Goal: Task Accomplishment & Management: Manage account settings

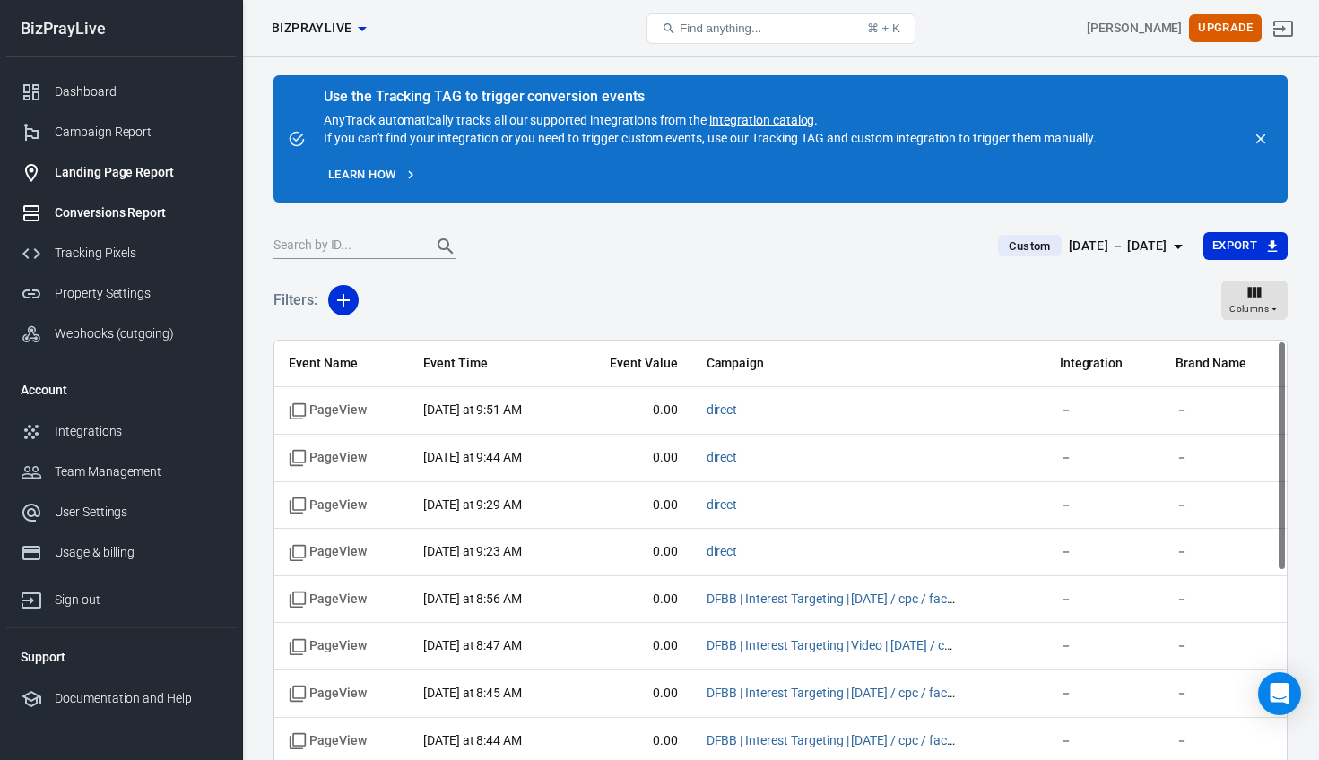
click at [130, 179] on div "Landing Page Report" at bounding box center [138, 172] width 167 height 19
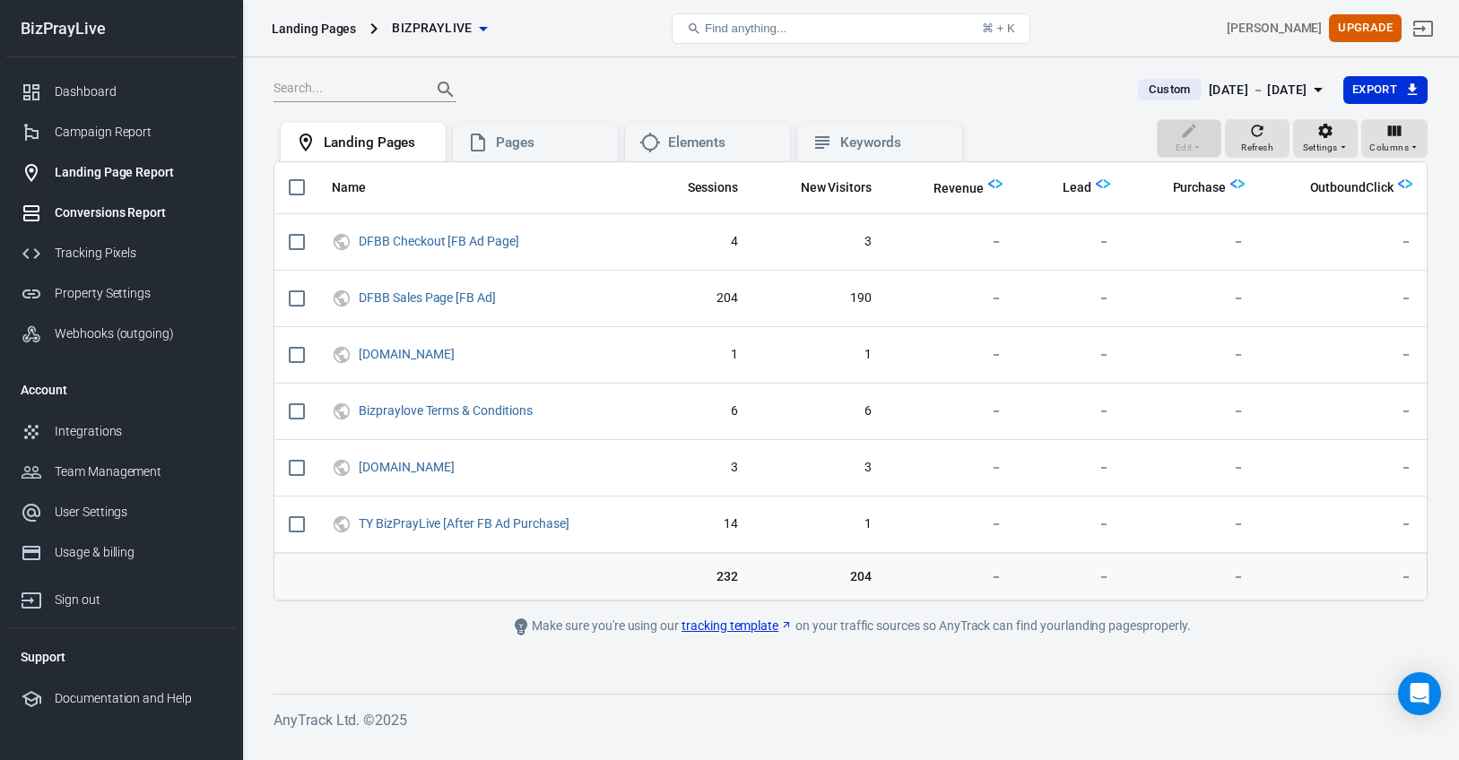
click at [137, 219] on div "Conversions Report" at bounding box center [138, 213] width 167 height 19
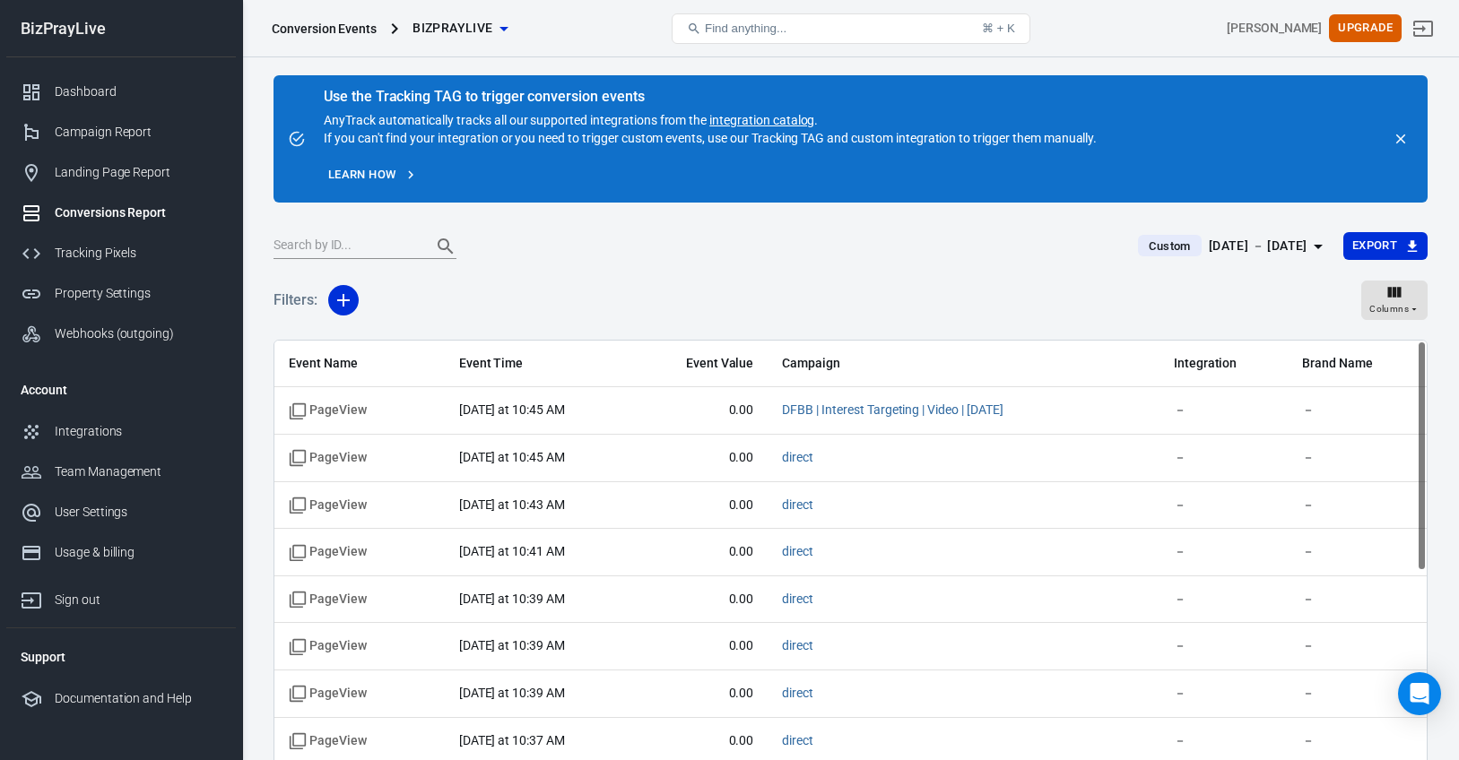
click at [377, 172] on link "Learn how" at bounding box center [373, 175] width 98 height 28
click at [112, 253] on div "Tracking Pixels" at bounding box center [138, 253] width 167 height 19
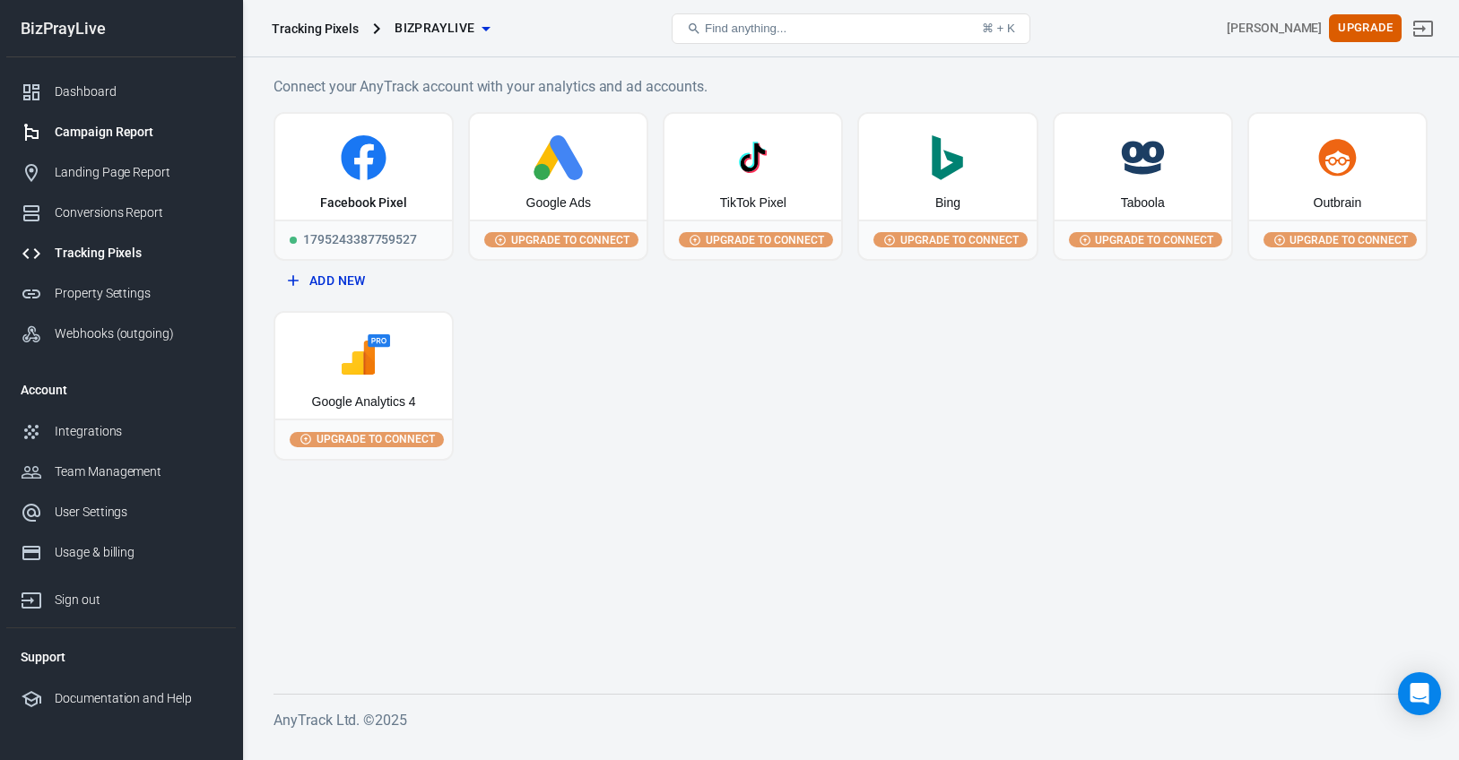
click at [112, 133] on div "Campaign Report" at bounding box center [138, 132] width 167 height 19
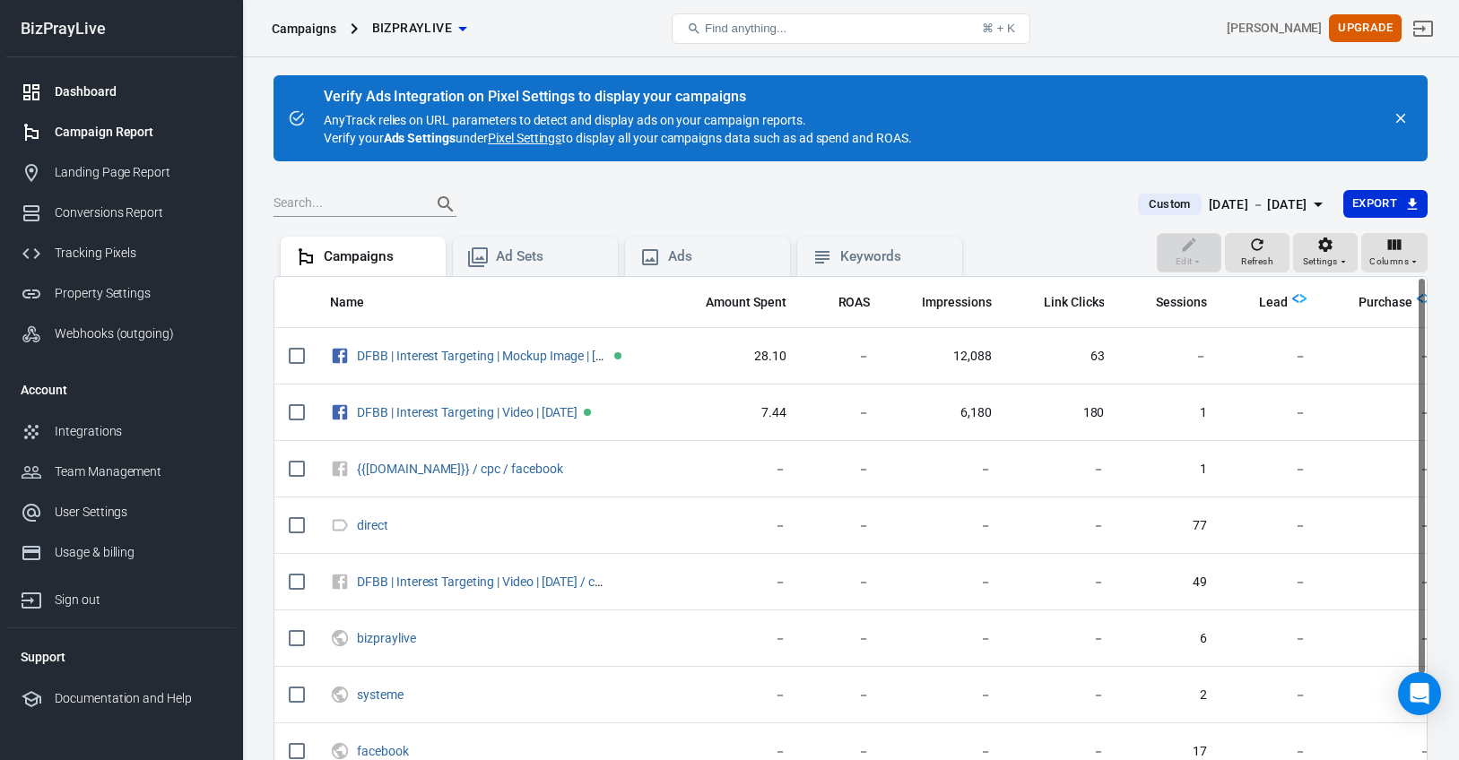
click at [110, 92] on div "Dashboard" at bounding box center [138, 91] width 167 height 19
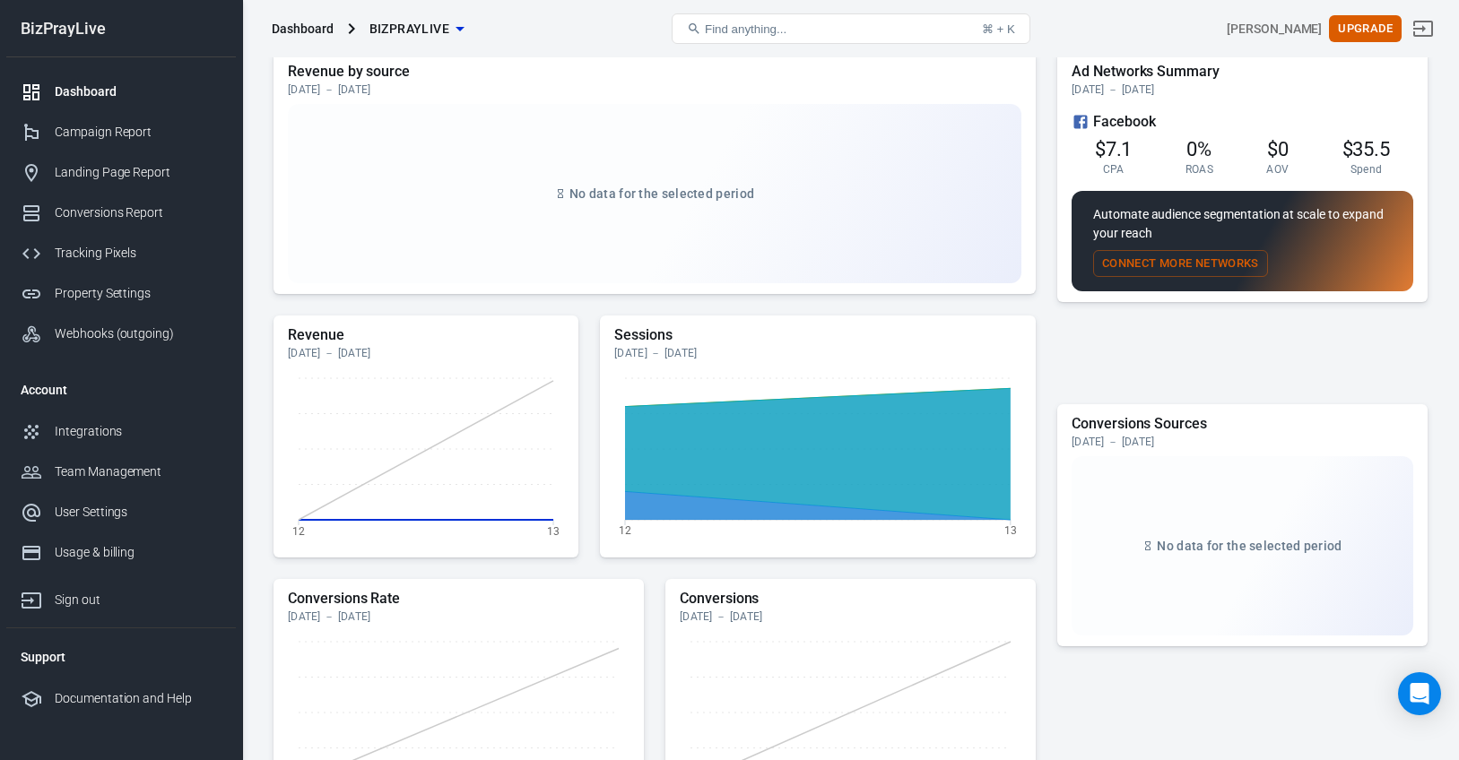
scroll to position [188, 0]
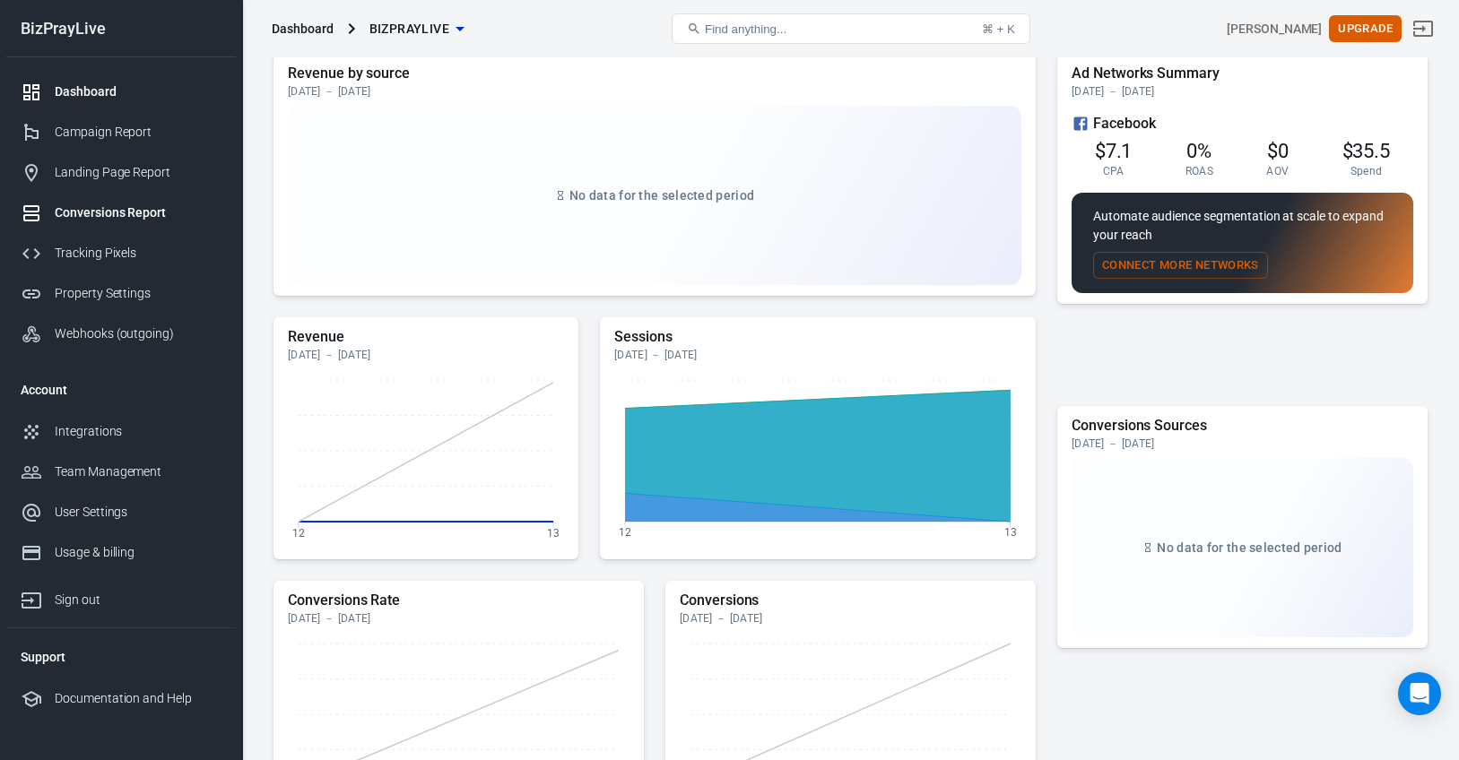
click at [103, 217] on div "Conversions Report" at bounding box center [138, 213] width 167 height 19
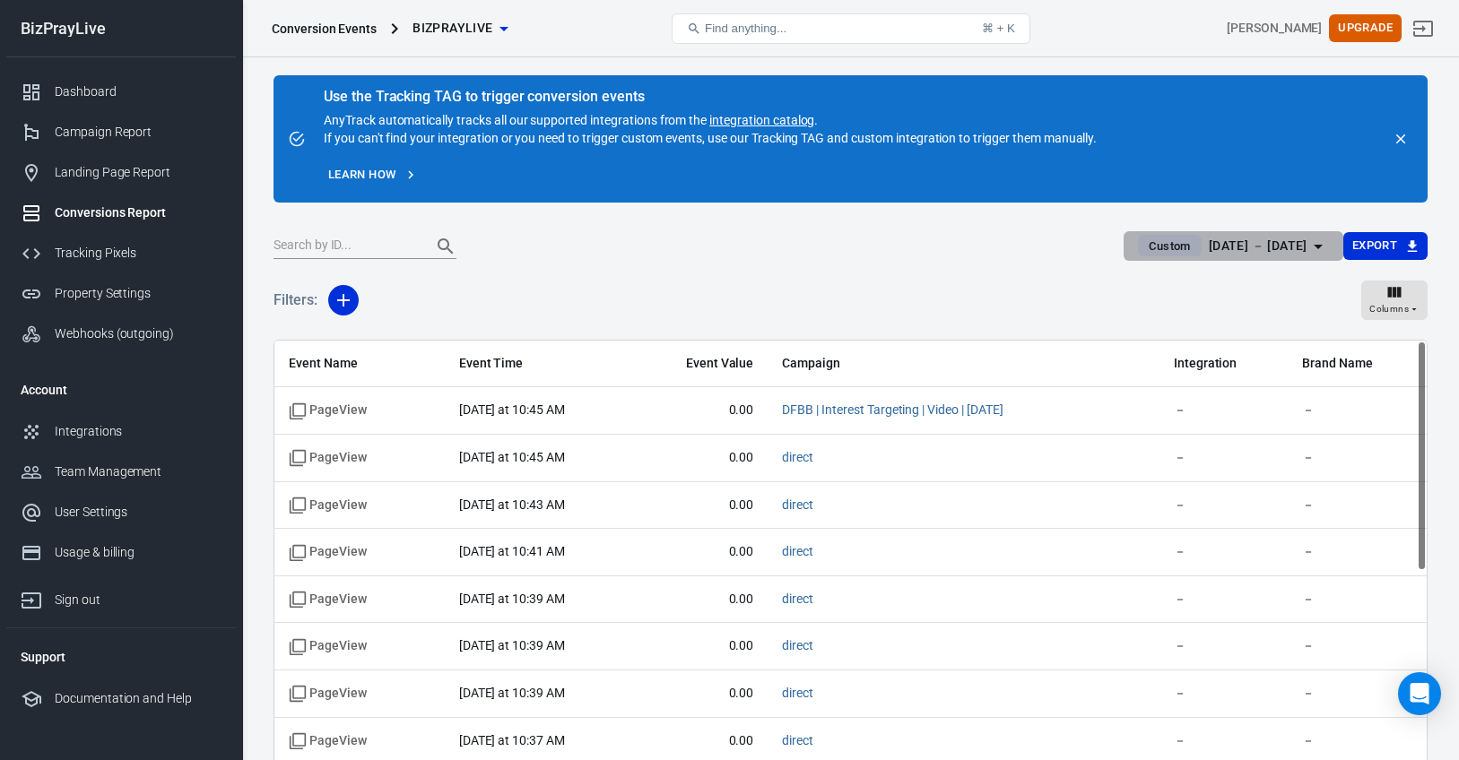
click at [1141, 246] on span "Custom" at bounding box center [1169, 247] width 56 height 18
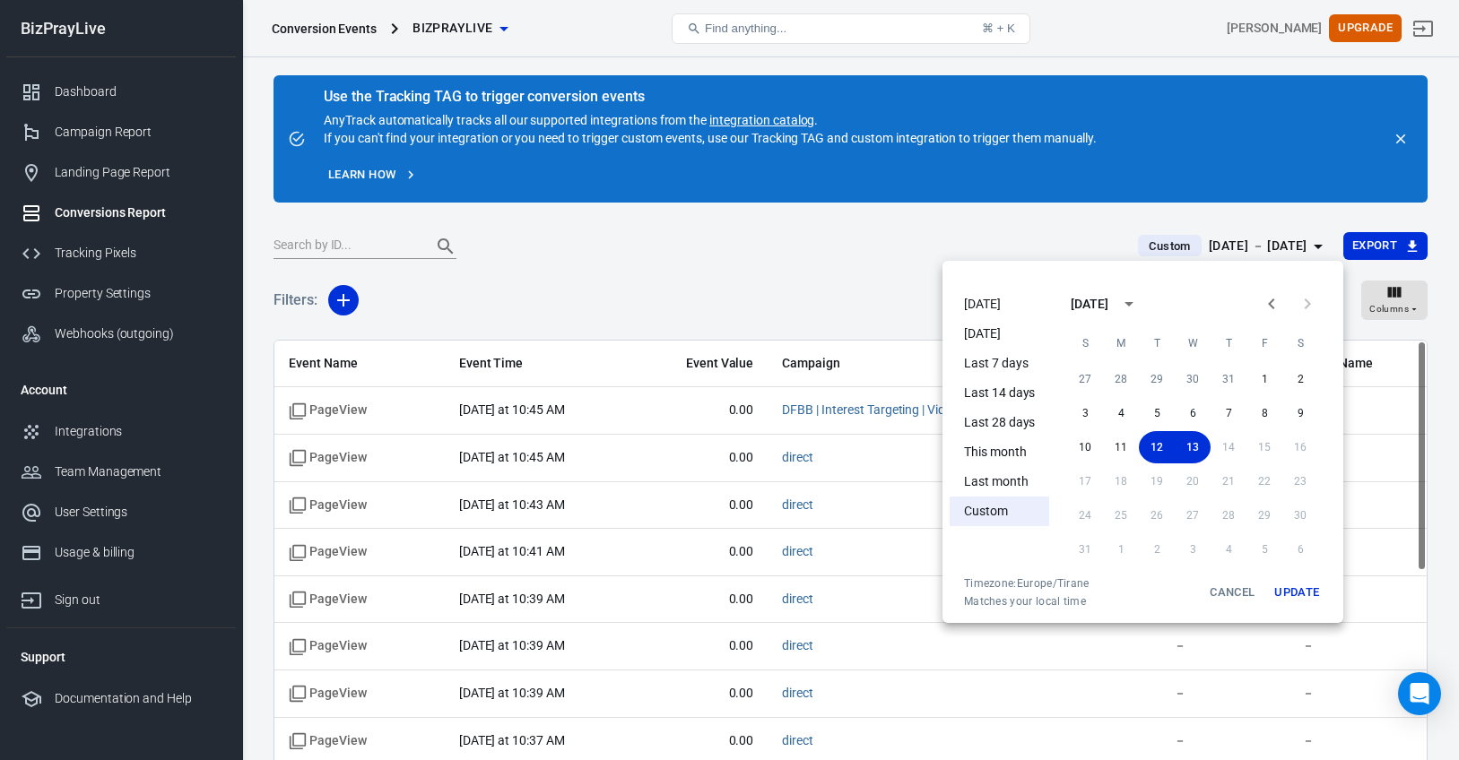
click at [839, 295] on div at bounding box center [729, 380] width 1459 height 760
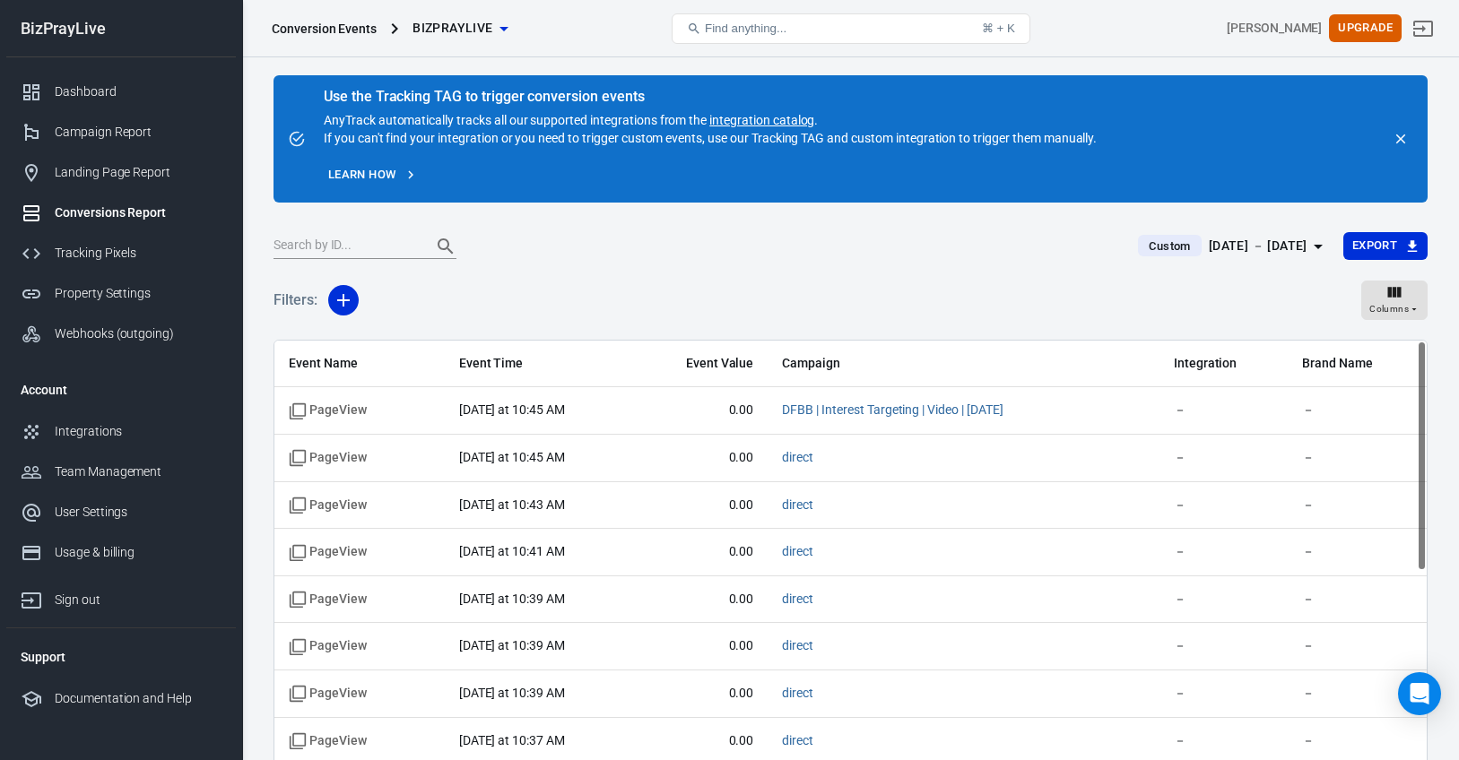
click at [770, 116] on link "integration catalog" at bounding box center [761, 120] width 105 height 14
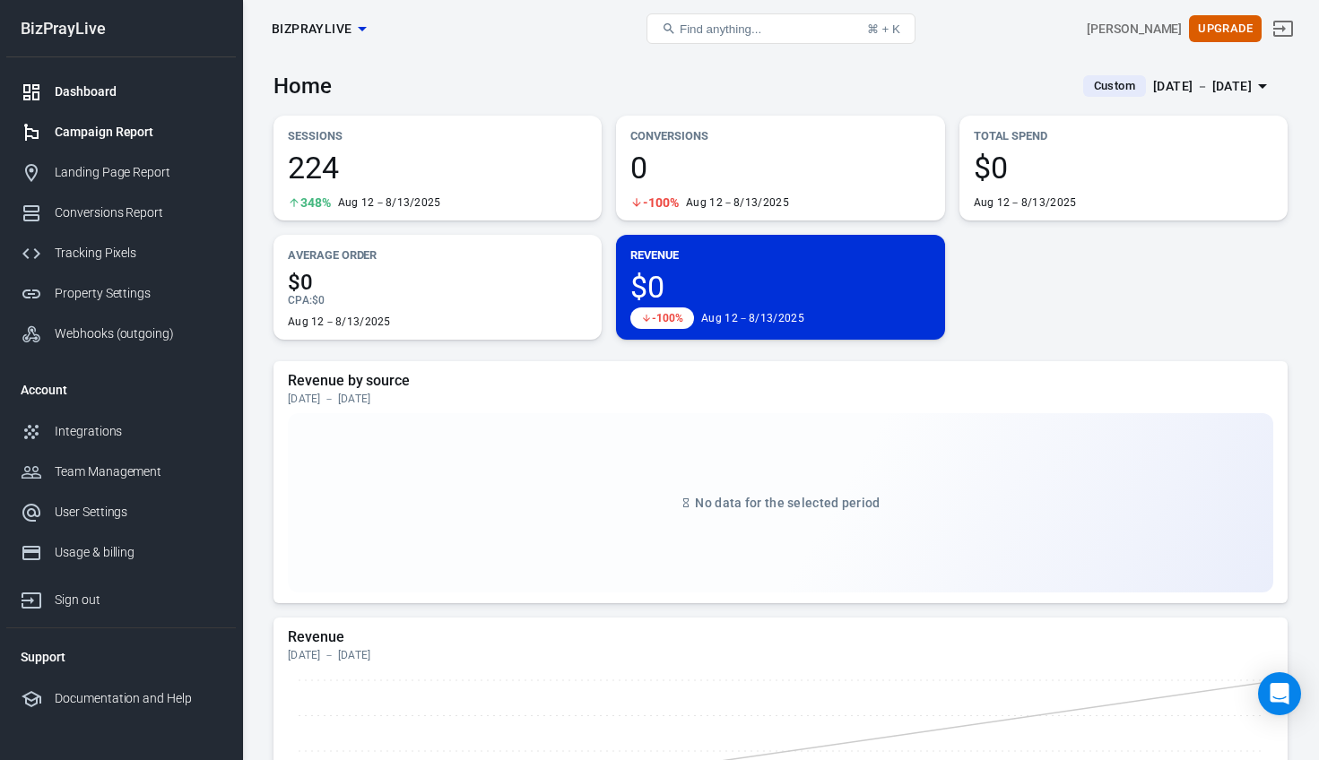
click at [132, 126] on div "Campaign Report" at bounding box center [138, 132] width 167 height 19
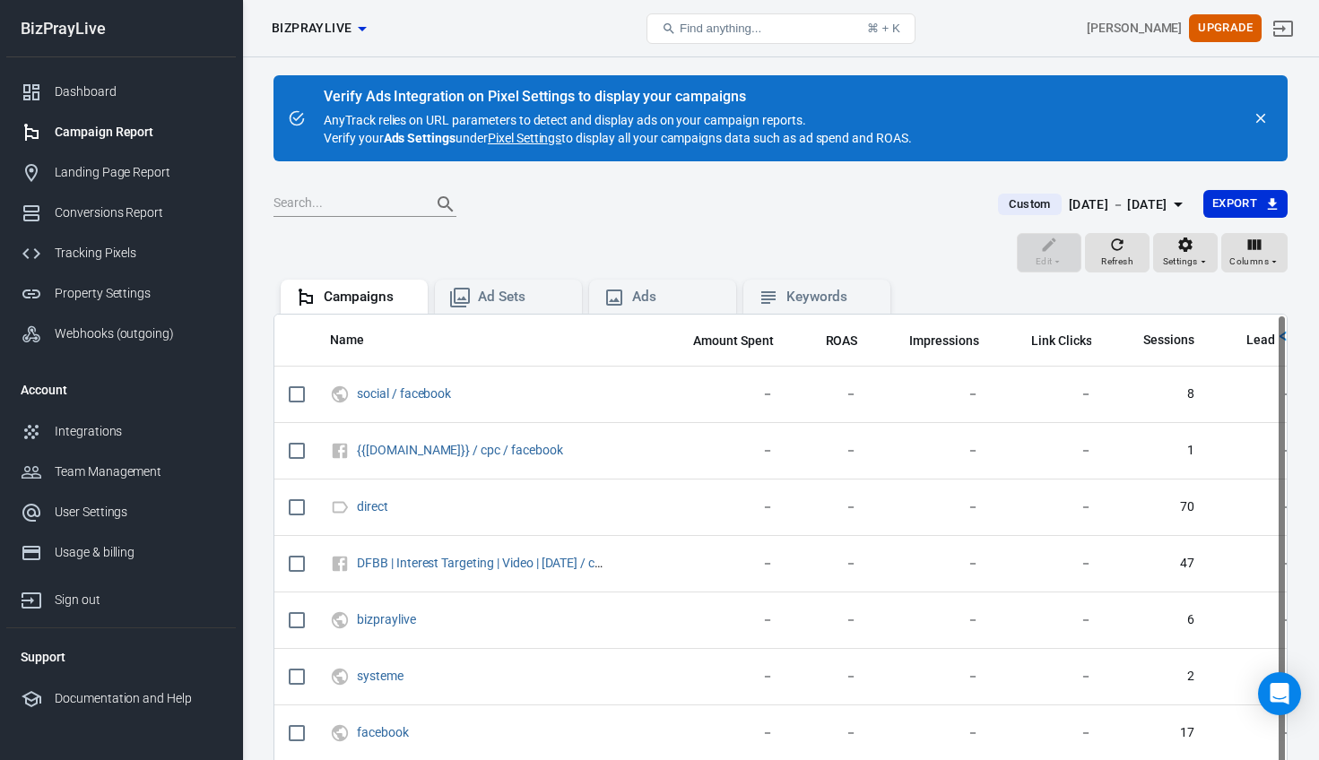
click at [532, 136] on link "Pixel Settings" at bounding box center [525, 138] width 74 height 18
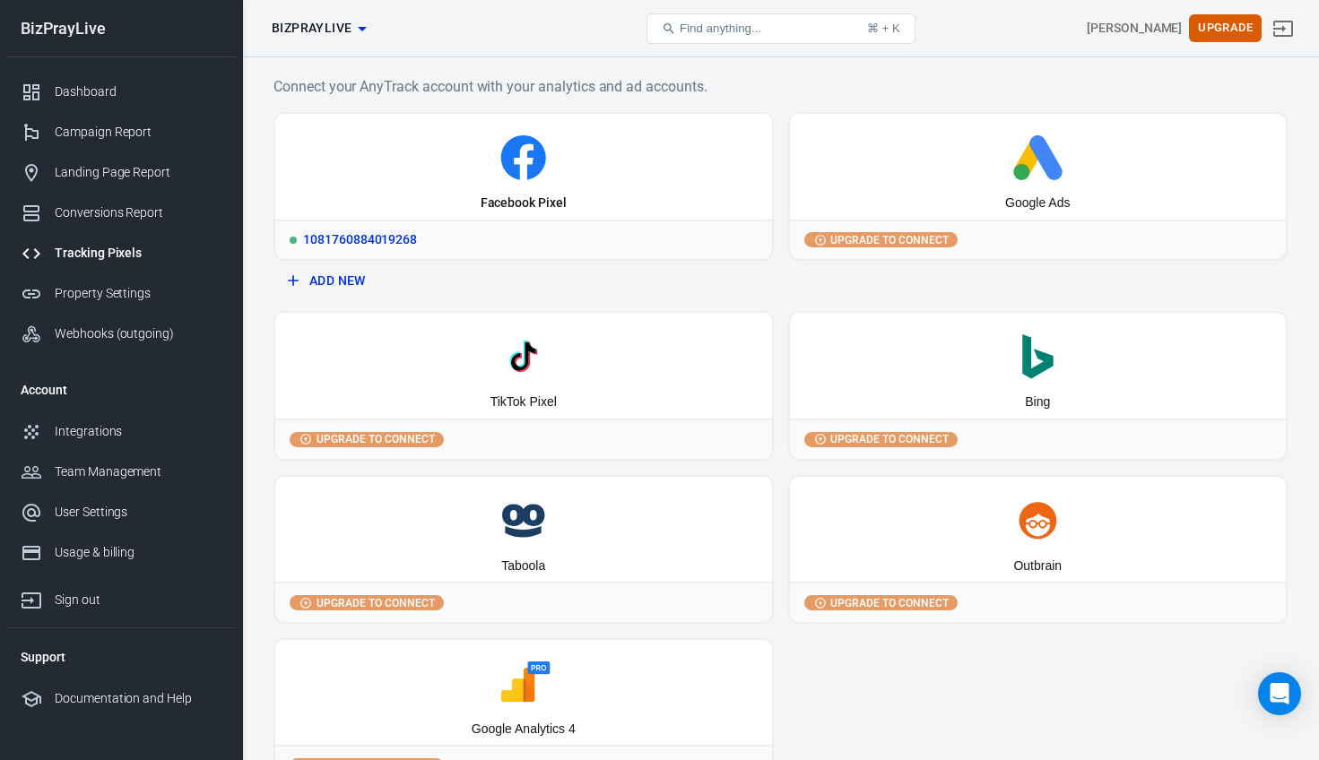
click at [381, 242] on div "1081760884019268" at bounding box center [523, 239] width 497 height 39
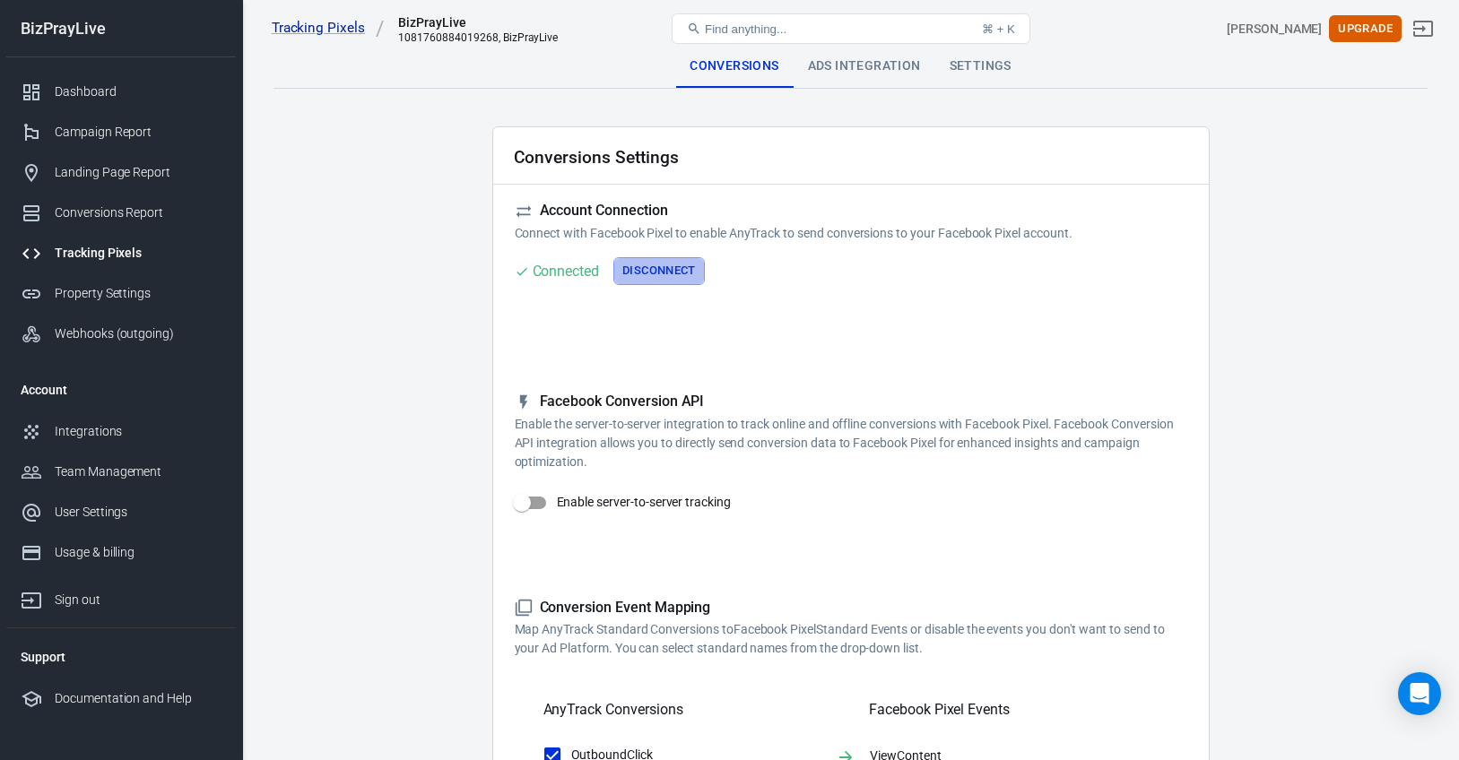
click at [645, 272] on button "Disconnect" at bounding box center [658, 271] width 91 height 28
click at [545, 271] on button "Connect" at bounding box center [551, 271] width 73 height 28
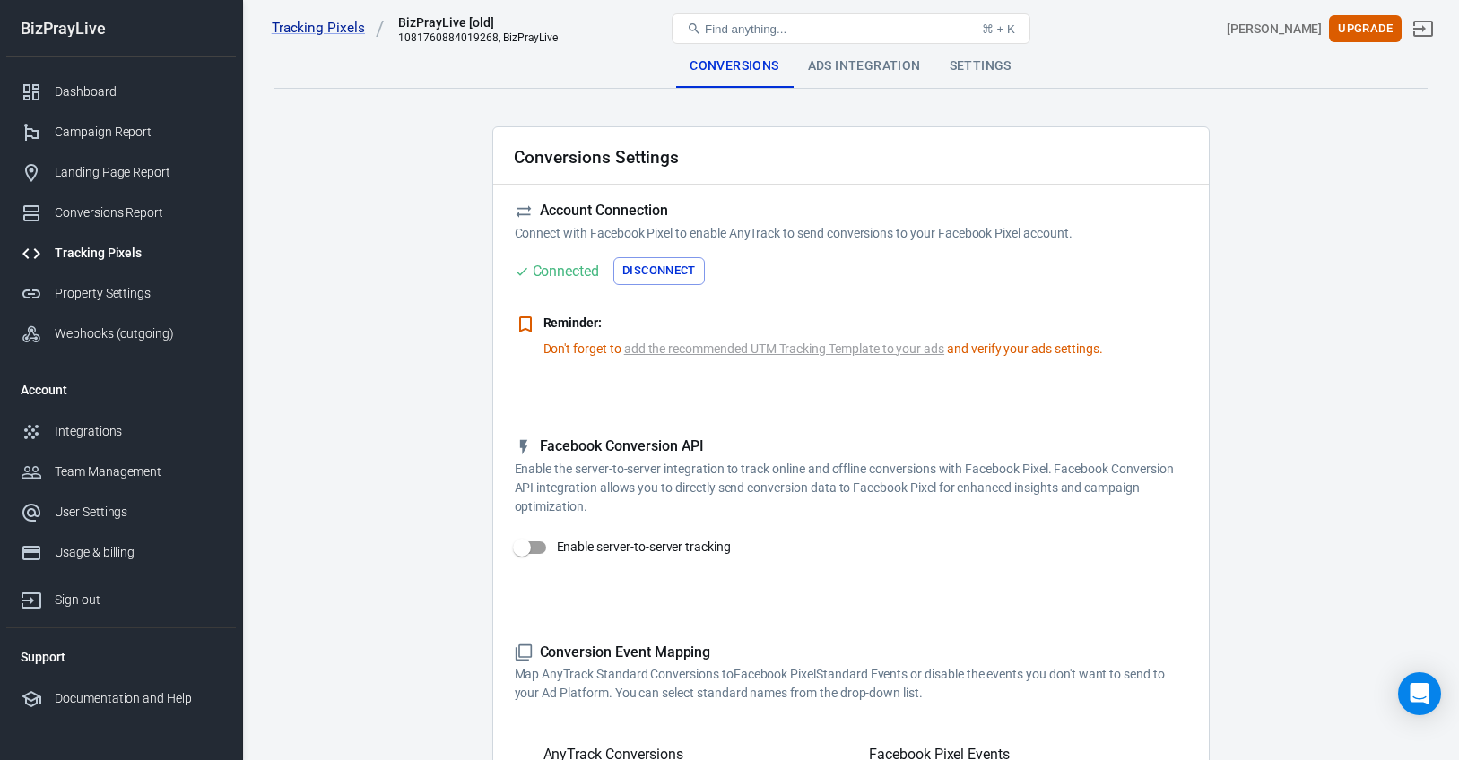
click at [582, 276] on div "Connected" at bounding box center [566, 271] width 67 height 22
click at [120, 178] on div "Landing Page Report" at bounding box center [138, 172] width 167 height 19
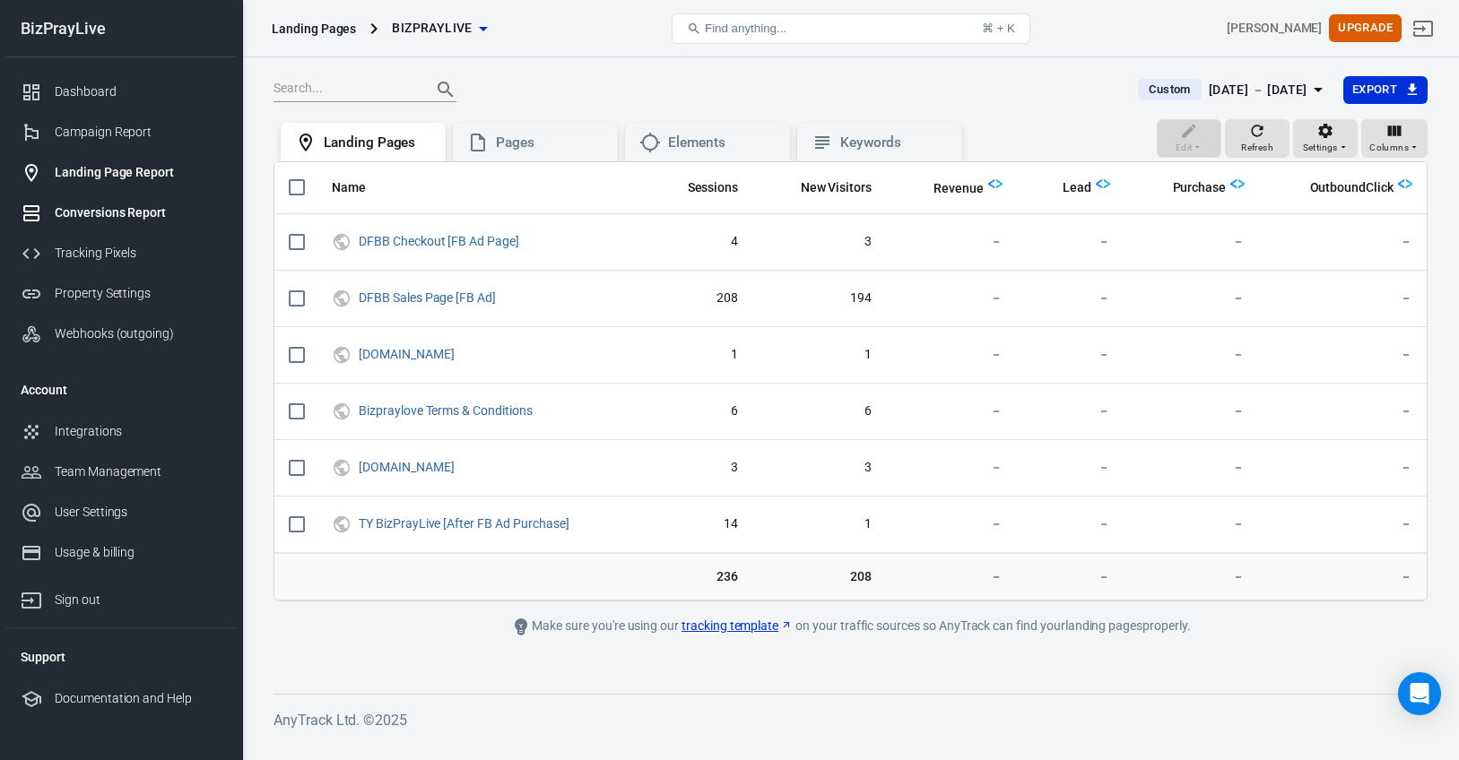
click at [109, 217] on div "Conversions Report" at bounding box center [138, 213] width 167 height 19
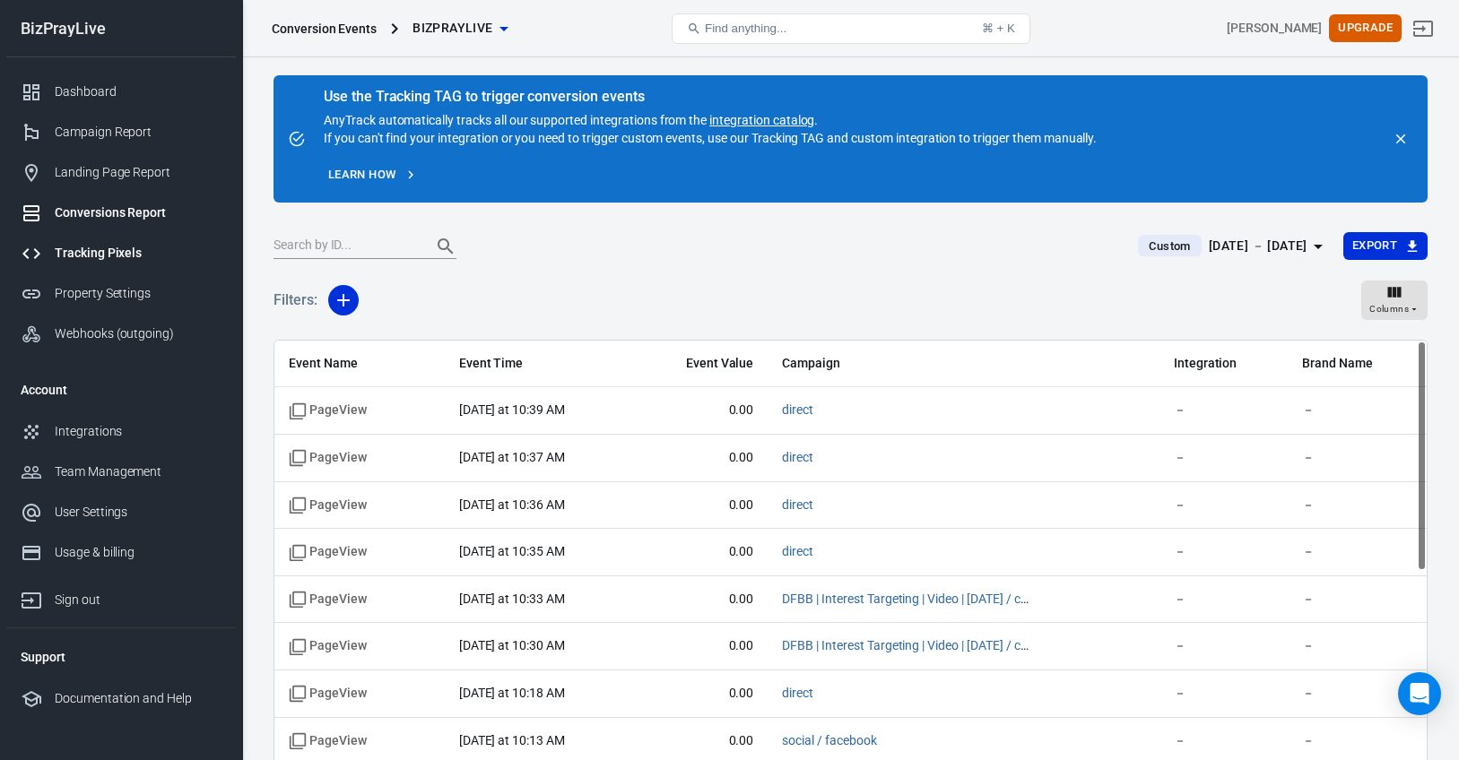
click at [100, 253] on div "Tracking Pixels" at bounding box center [138, 253] width 167 height 19
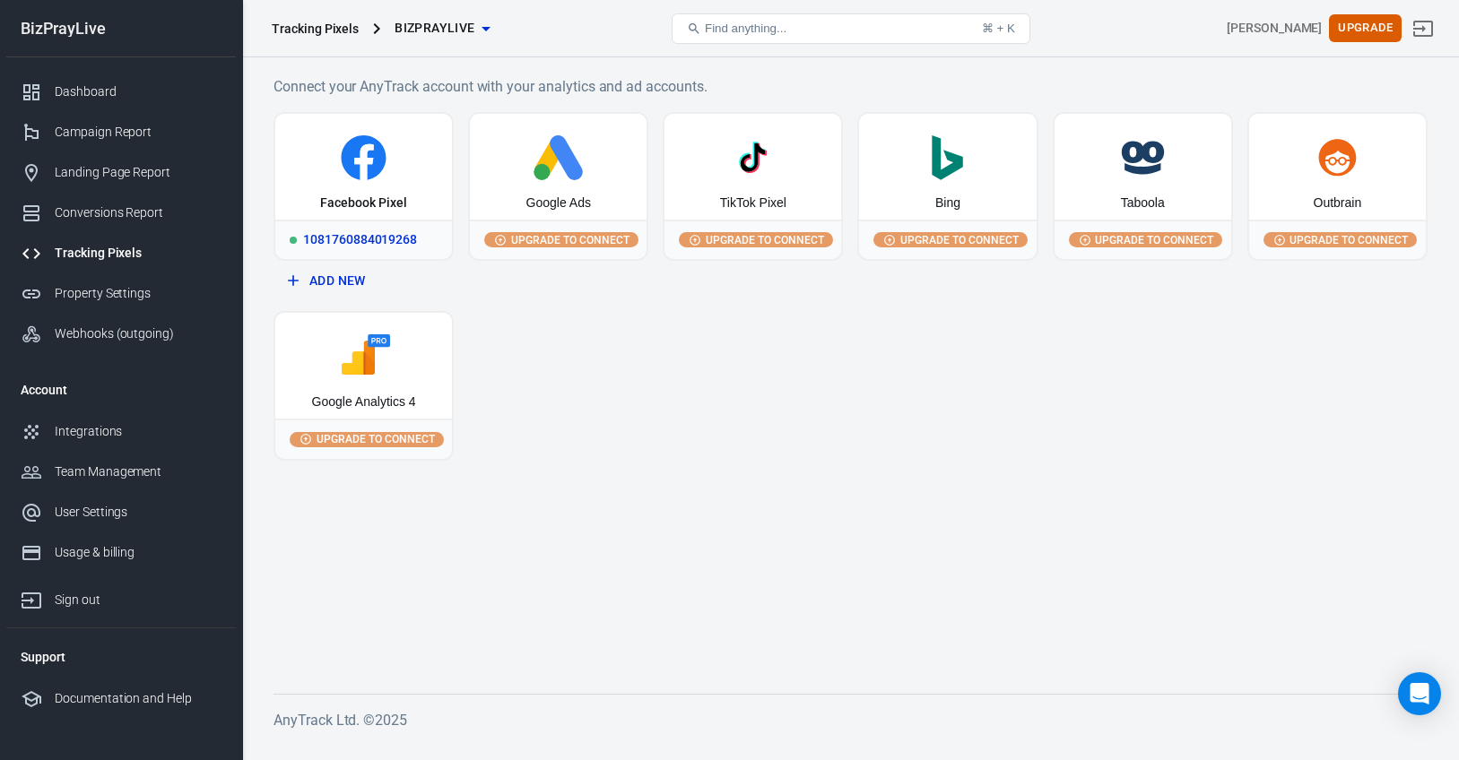
click at [394, 247] on div "1081760884019268" at bounding box center [363, 239] width 177 height 39
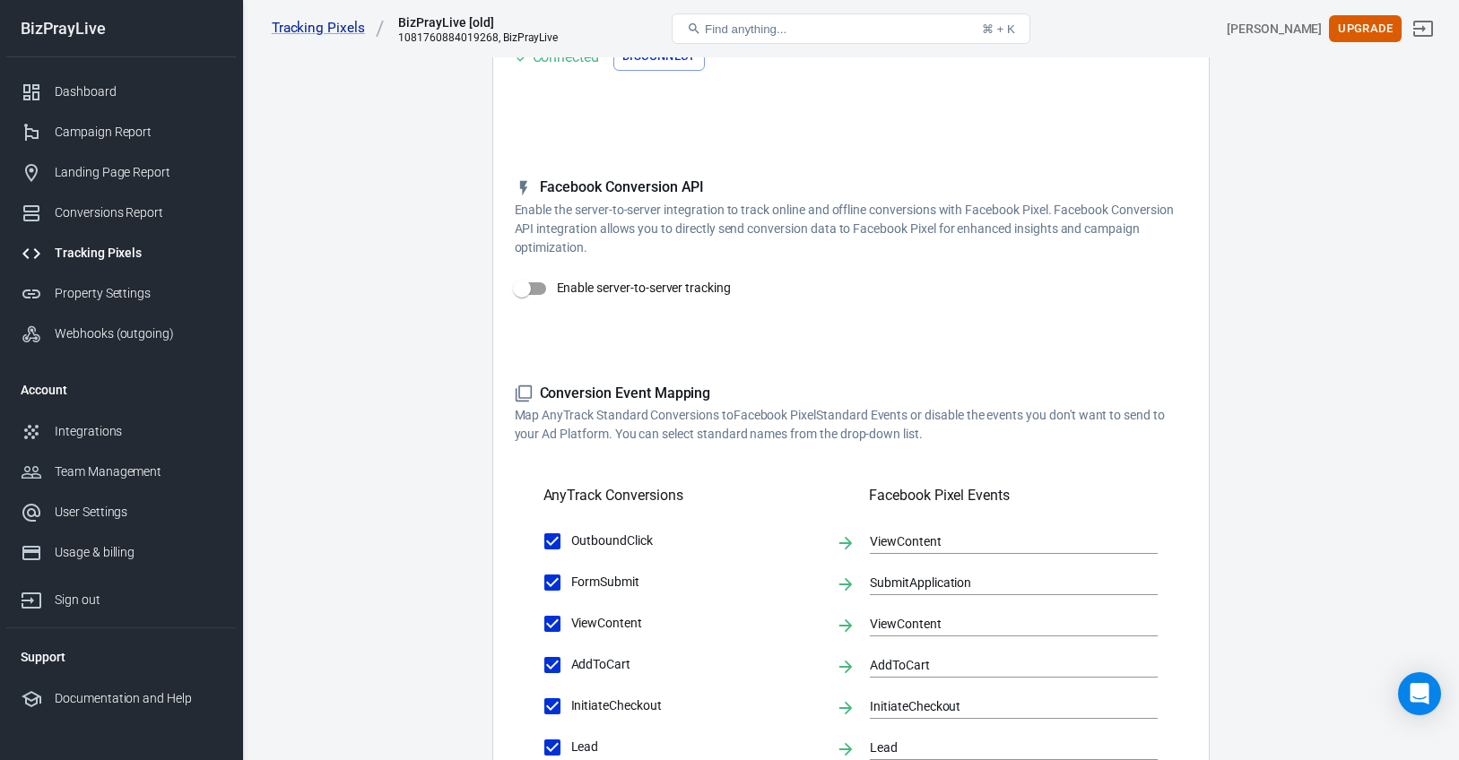
scroll to position [257, 0]
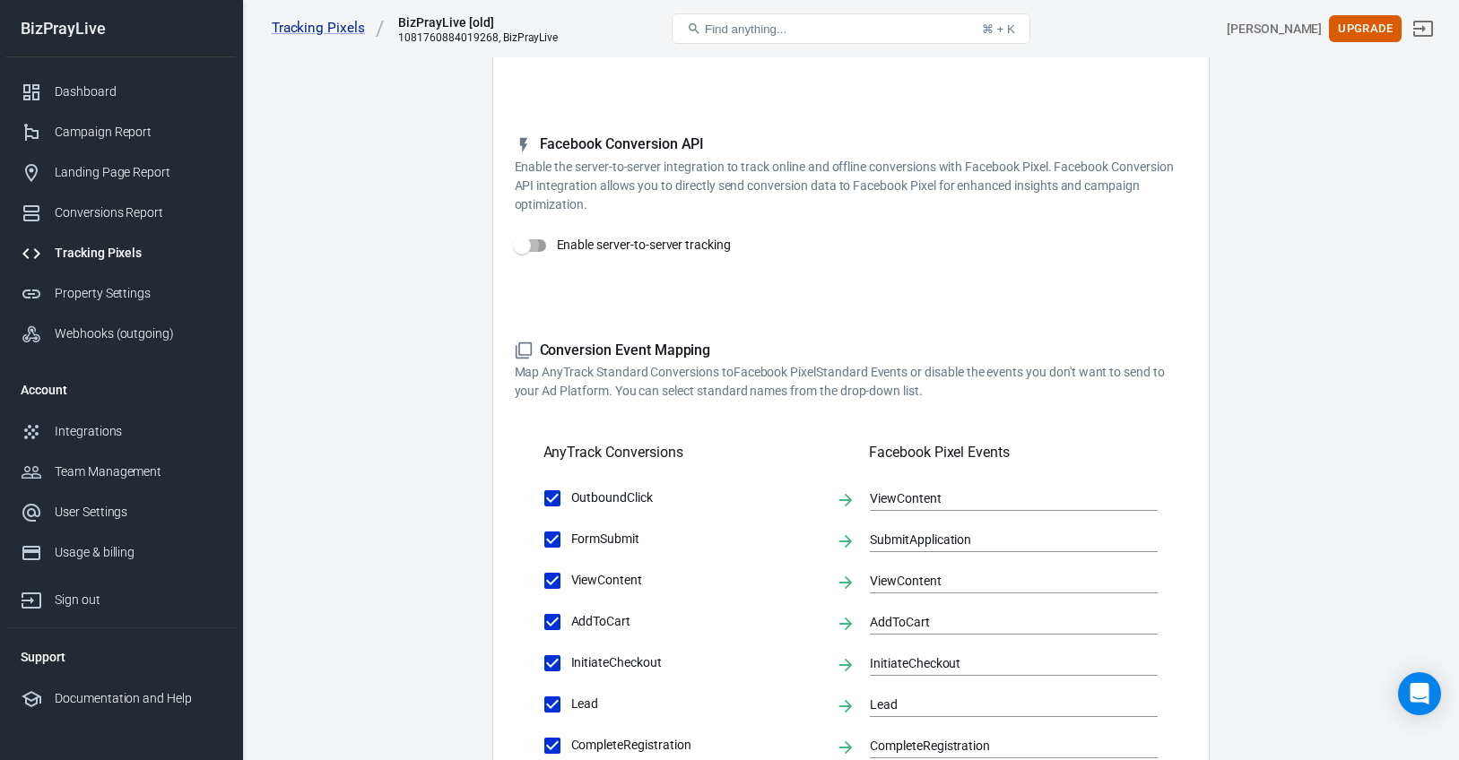
click at [537, 245] on input "Enable server-to-server tracking" at bounding box center [522, 246] width 102 height 34
checkbox input "false"
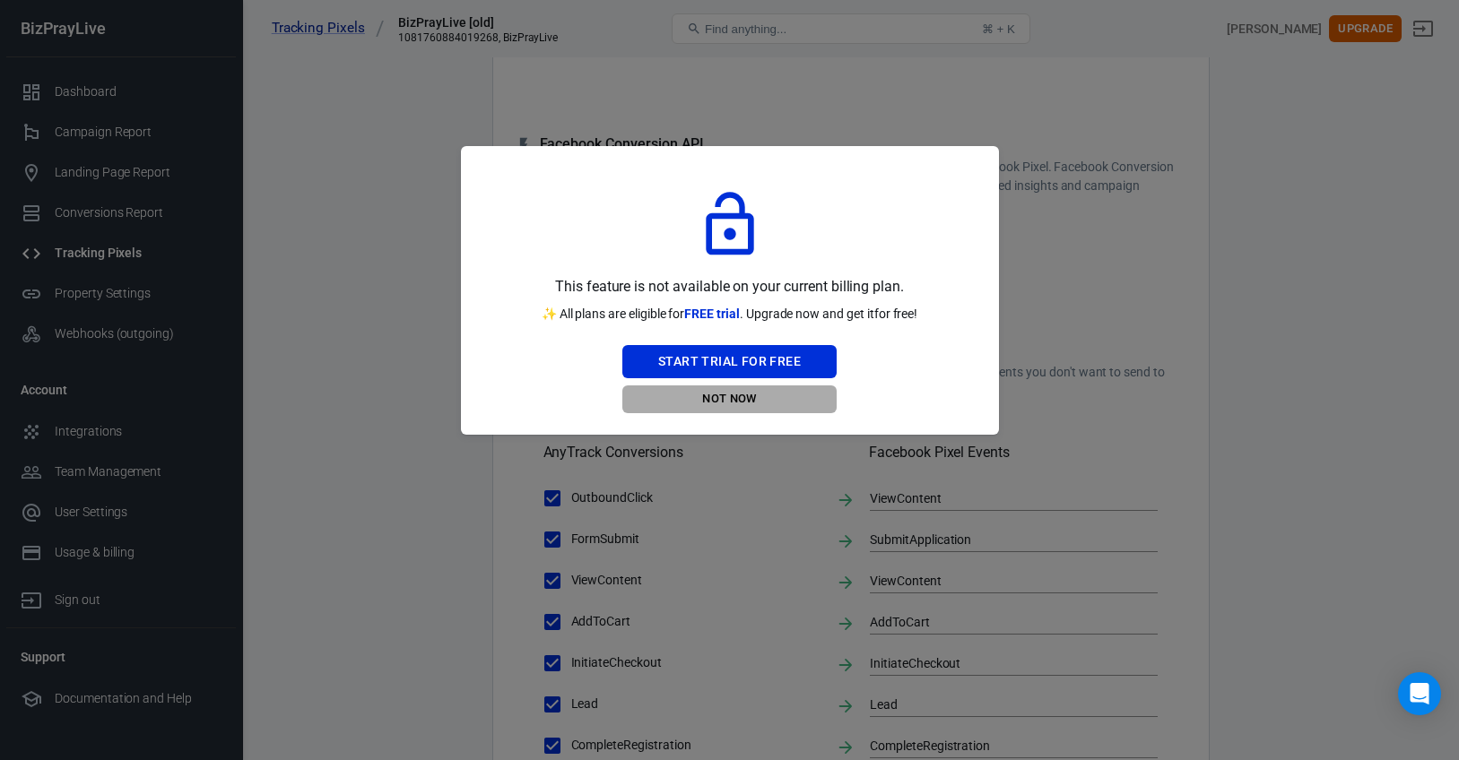
click at [734, 396] on button "Not Now" at bounding box center [729, 400] width 214 height 28
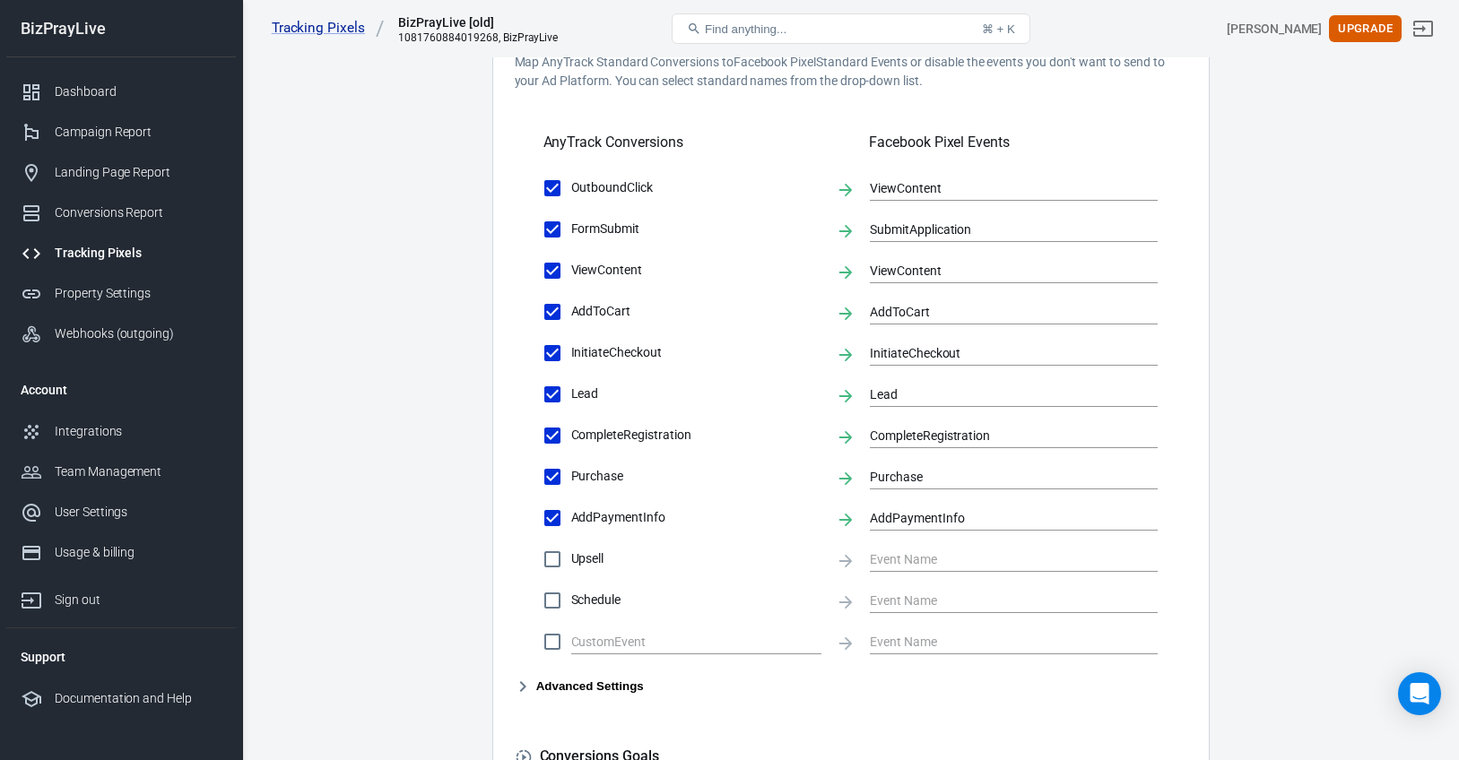
scroll to position [821, 0]
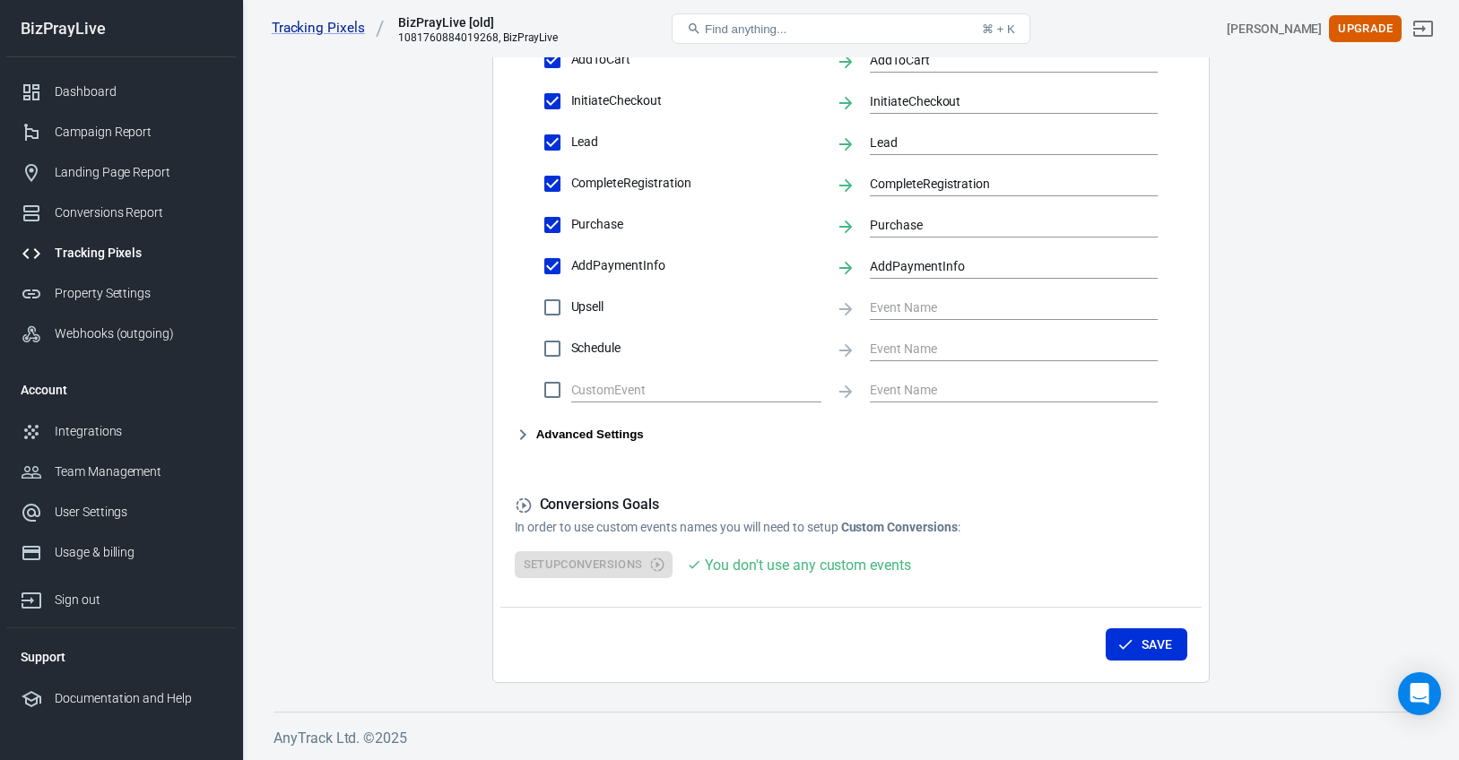
click at [614, 567] on div "Setup Conversions You don't use any custom events" at bounding box center [851, 565] width 672 height 28
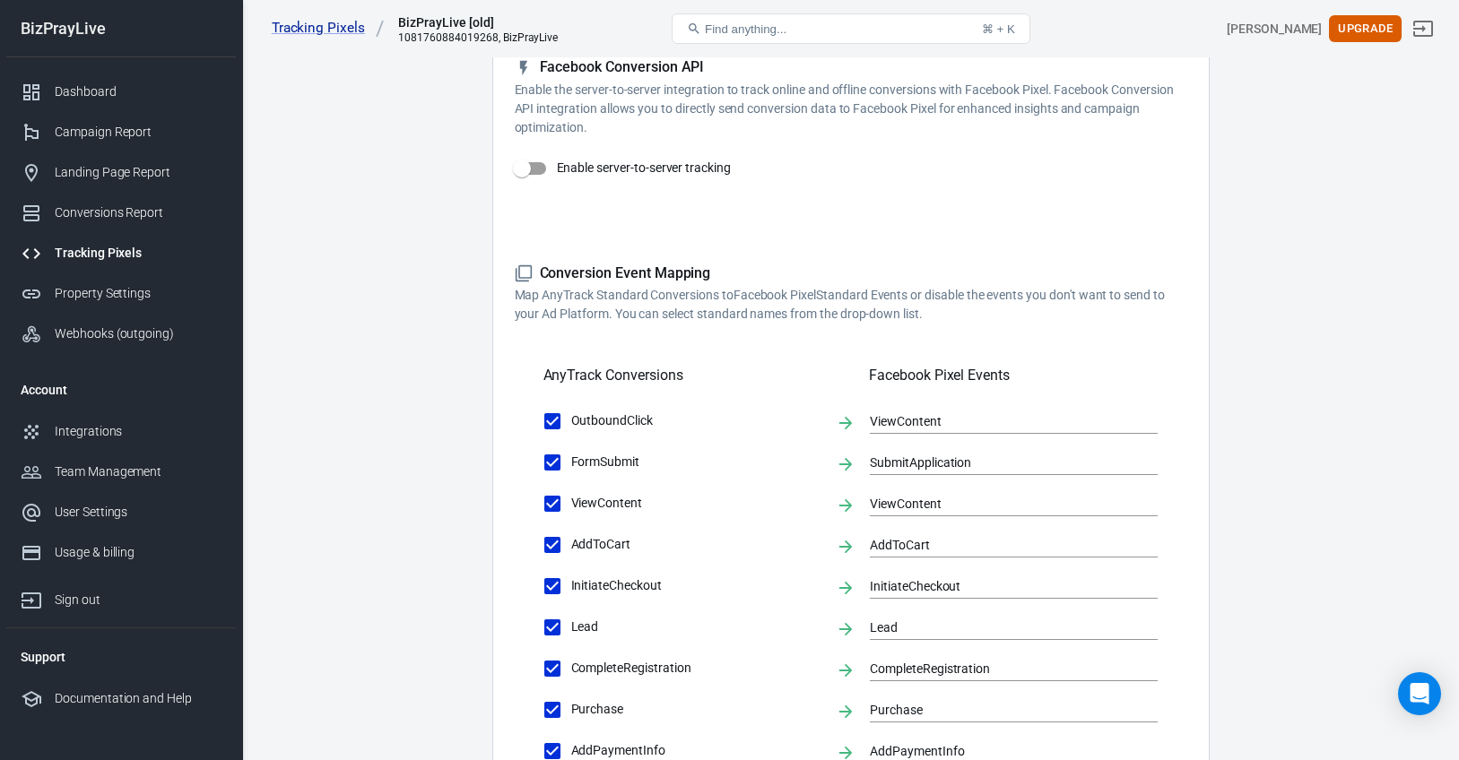
scroll to position [0, 0]
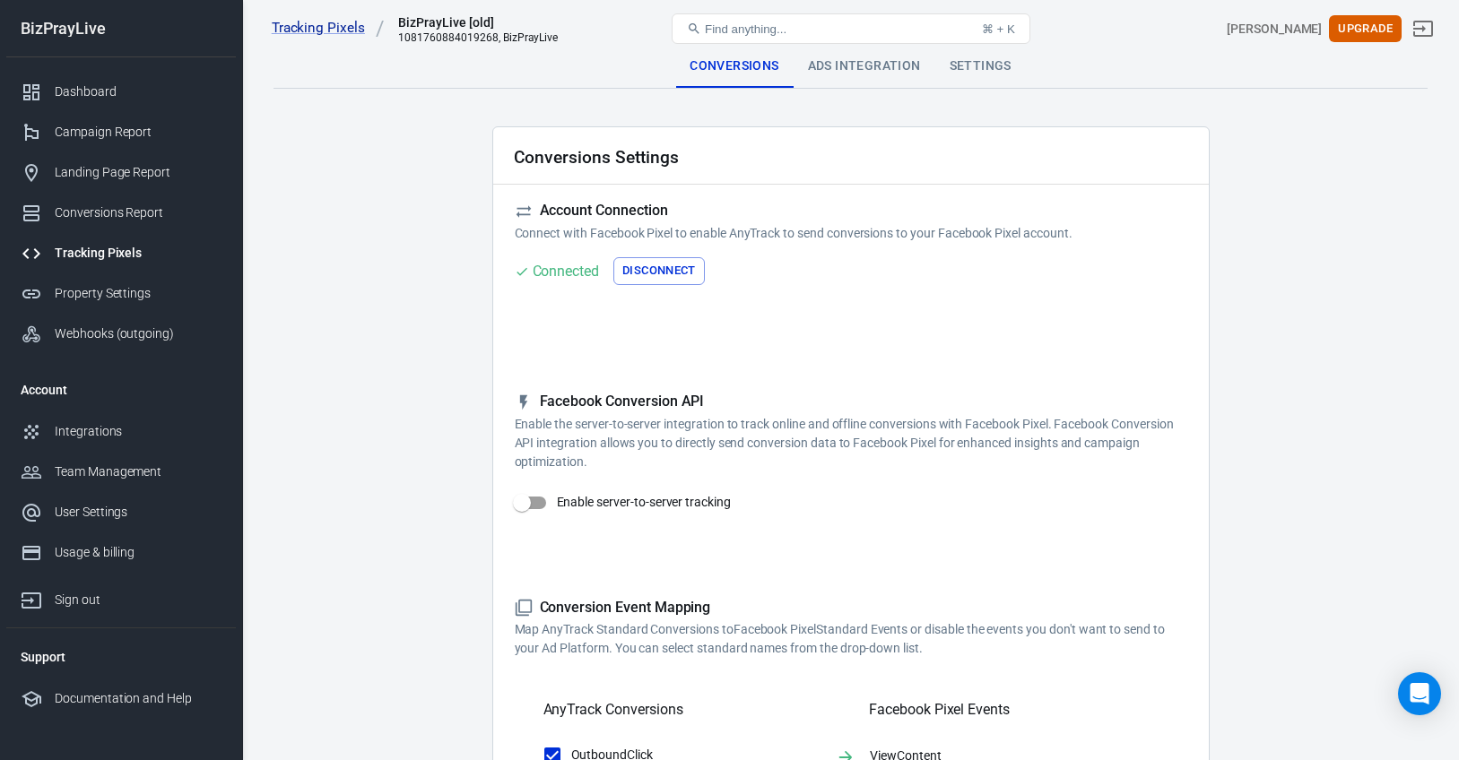
click at [862, 70] on div "Ads Integration" at bounding box center [865, 66] width 142 height 43
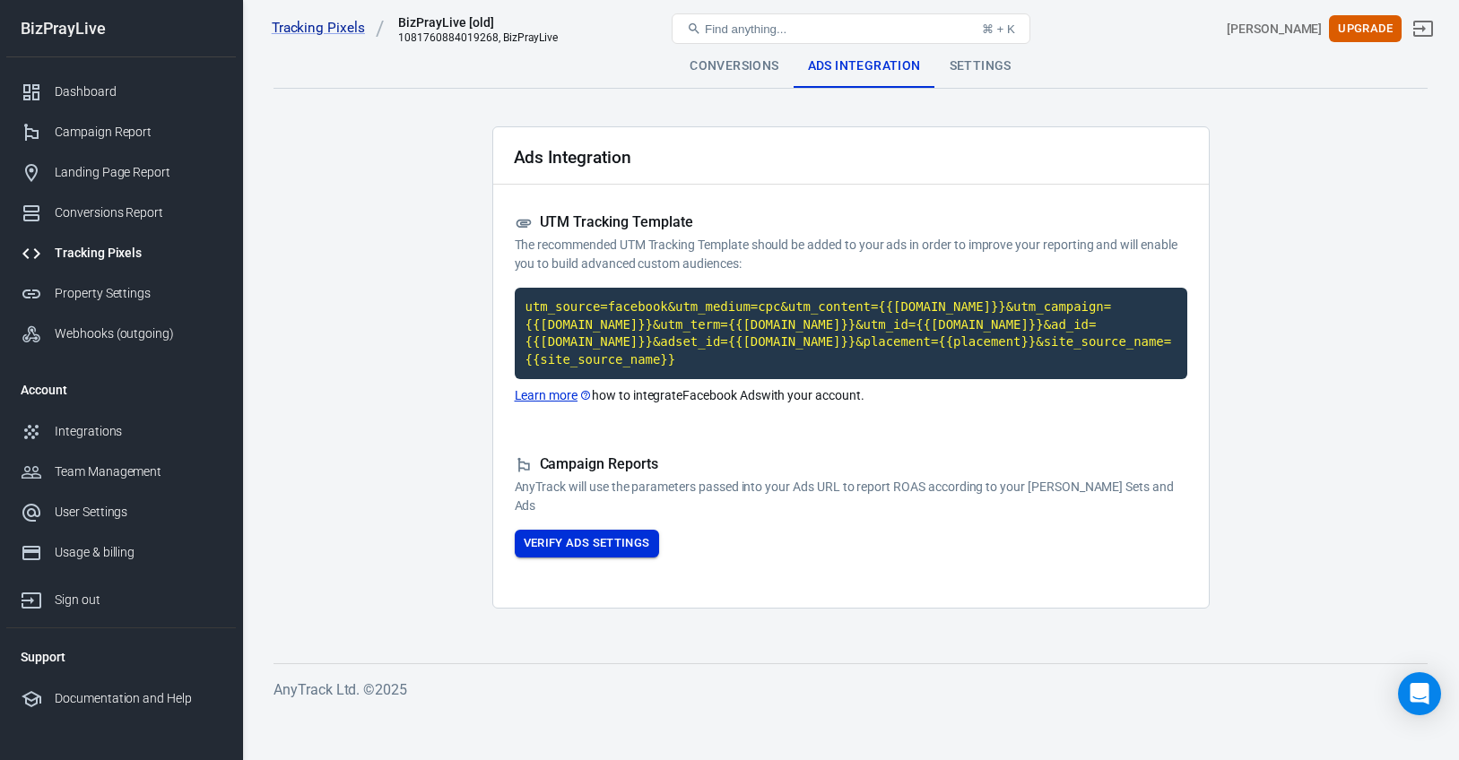
click at [603, 547] on button "Verify Ads Settings" at bounding box center [587, 544] width 144 height 28
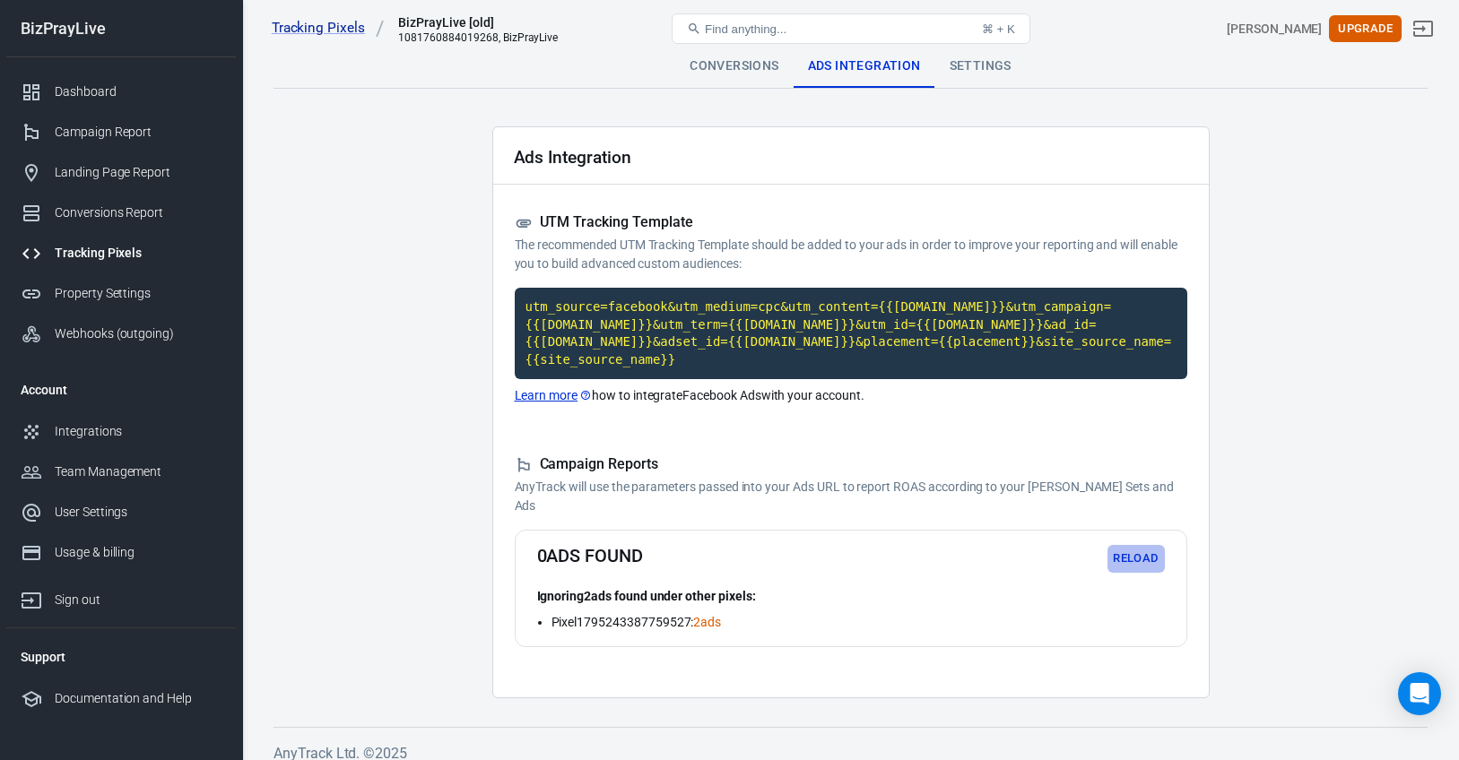
click at [1140, 561] on button "Reload" at bounding box center [1135, 559] width 57 height 28
click at [961, 73] on div "Settings" at bounding box center [980, 66] width 91 height 43
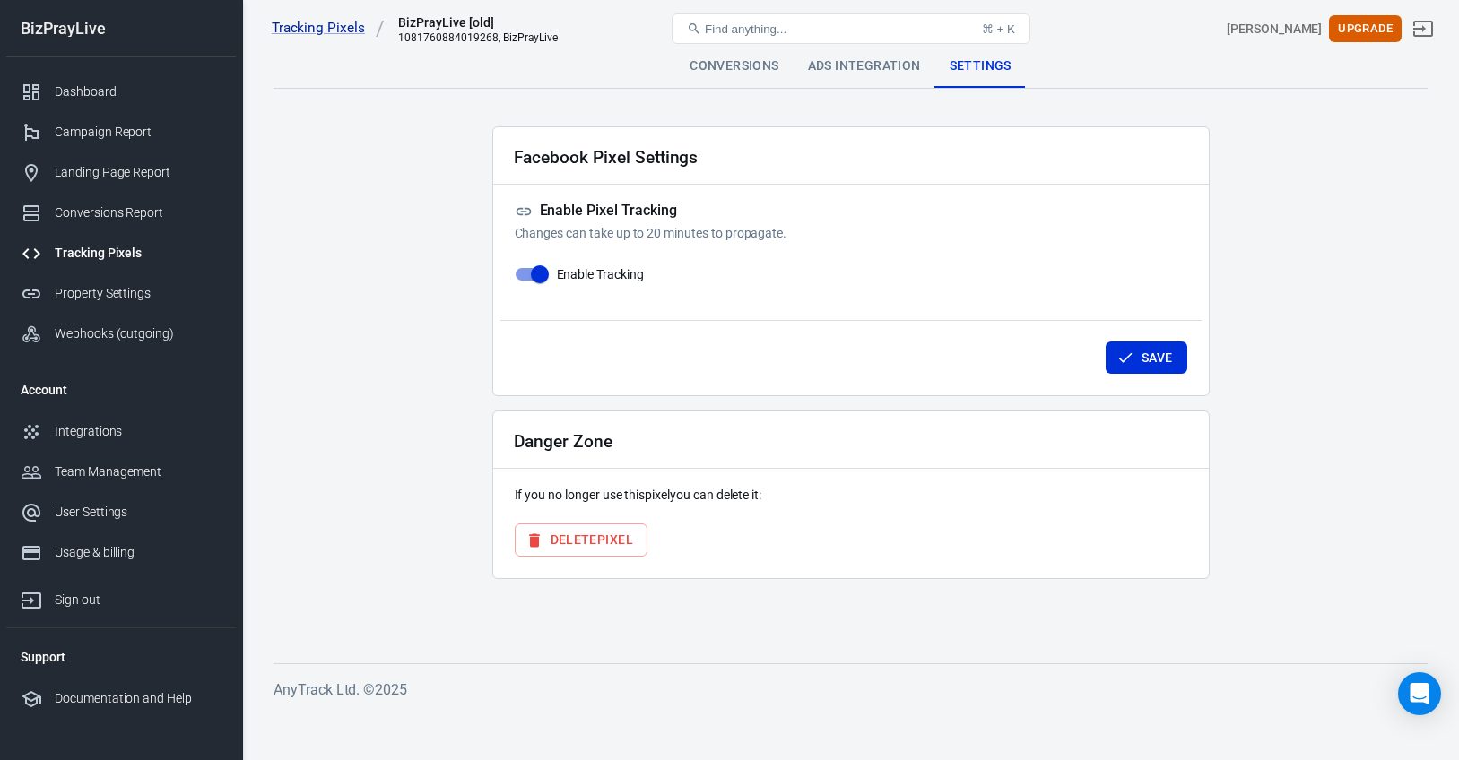
click at [613, 537] on button "Delete Pixel" at bounding box center [581, 540] width 133 height 33
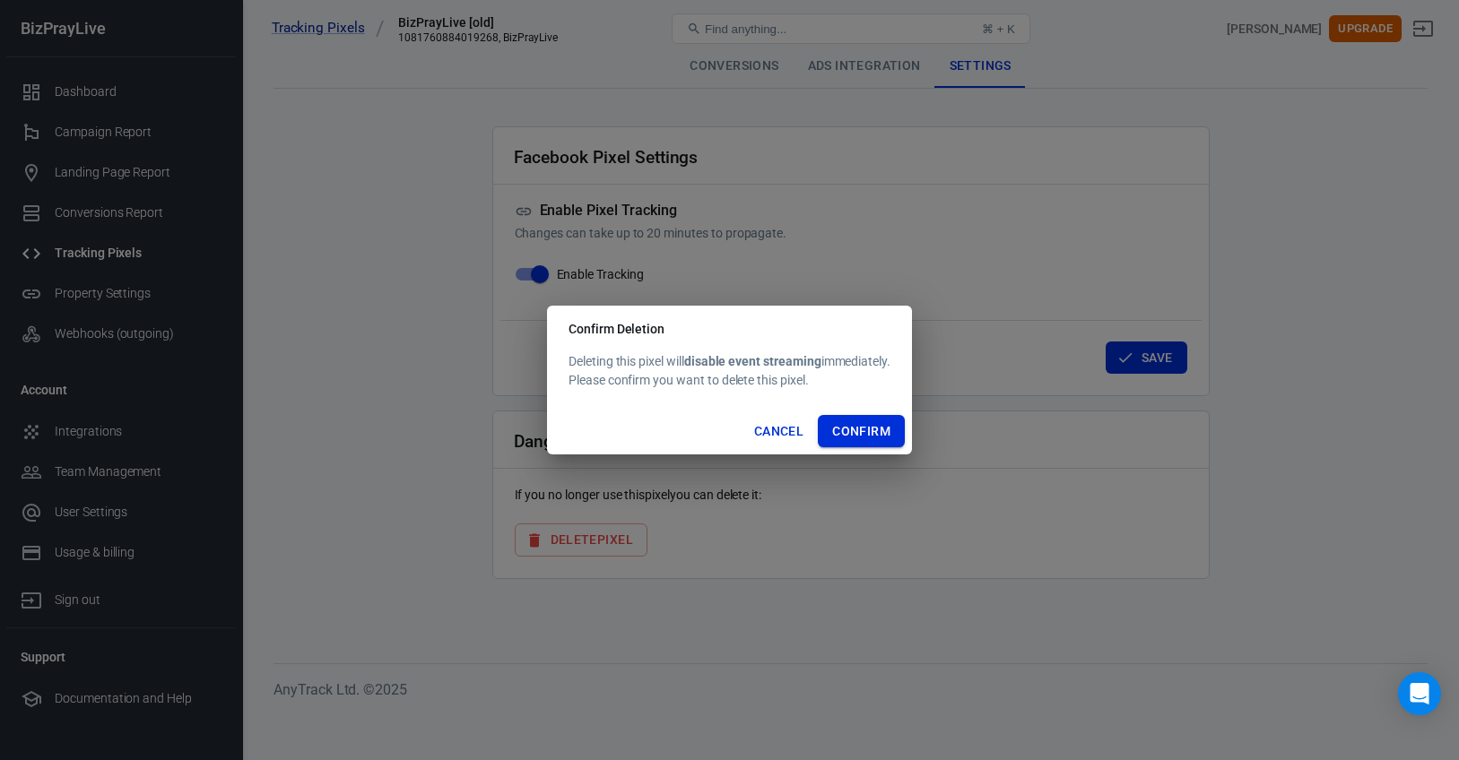
click at [858, 439] on button "Confirm" at bounding box center [861, 431] width 87 height 33
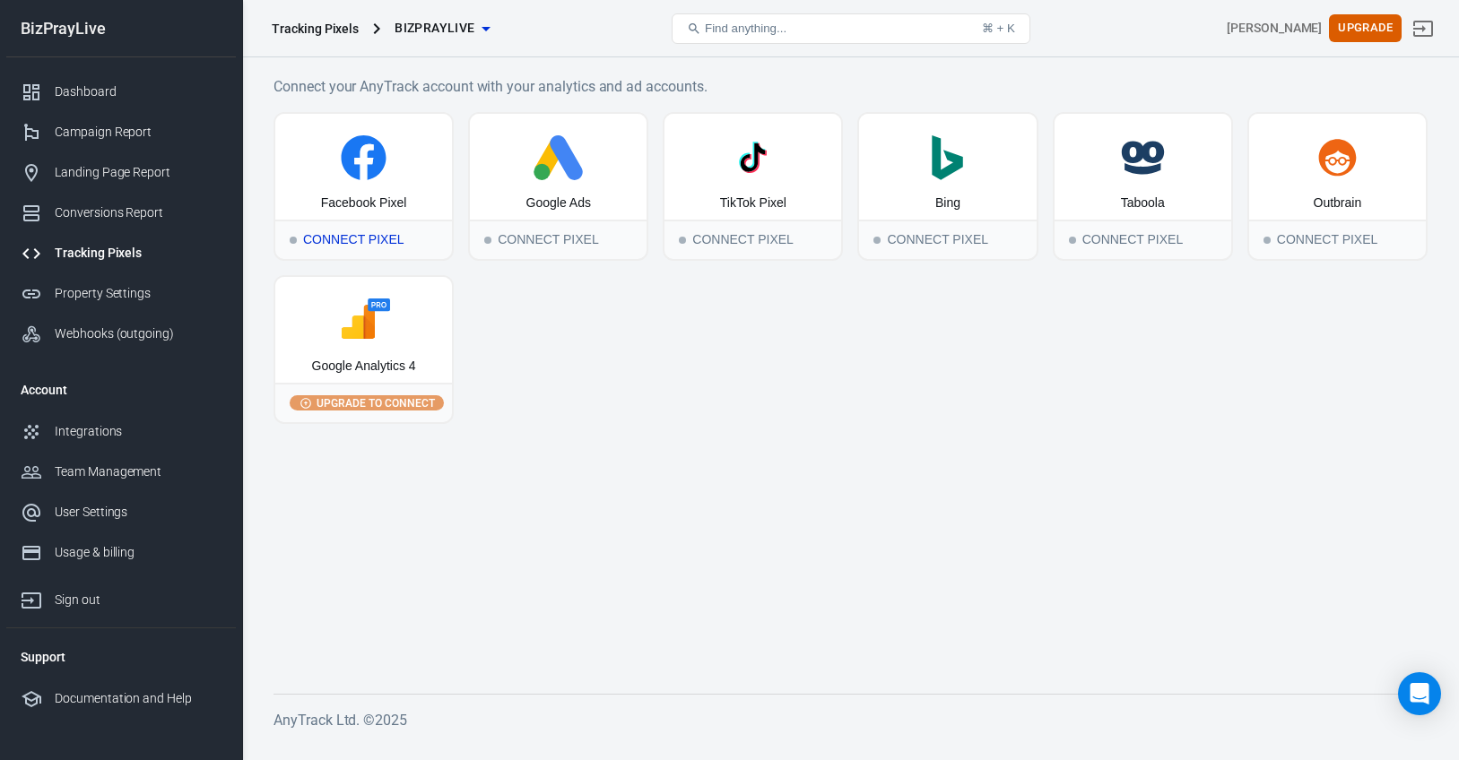
click at [377, 244] on div "Connect Pixel" at bounding box center [363, 239] width 177 height 39
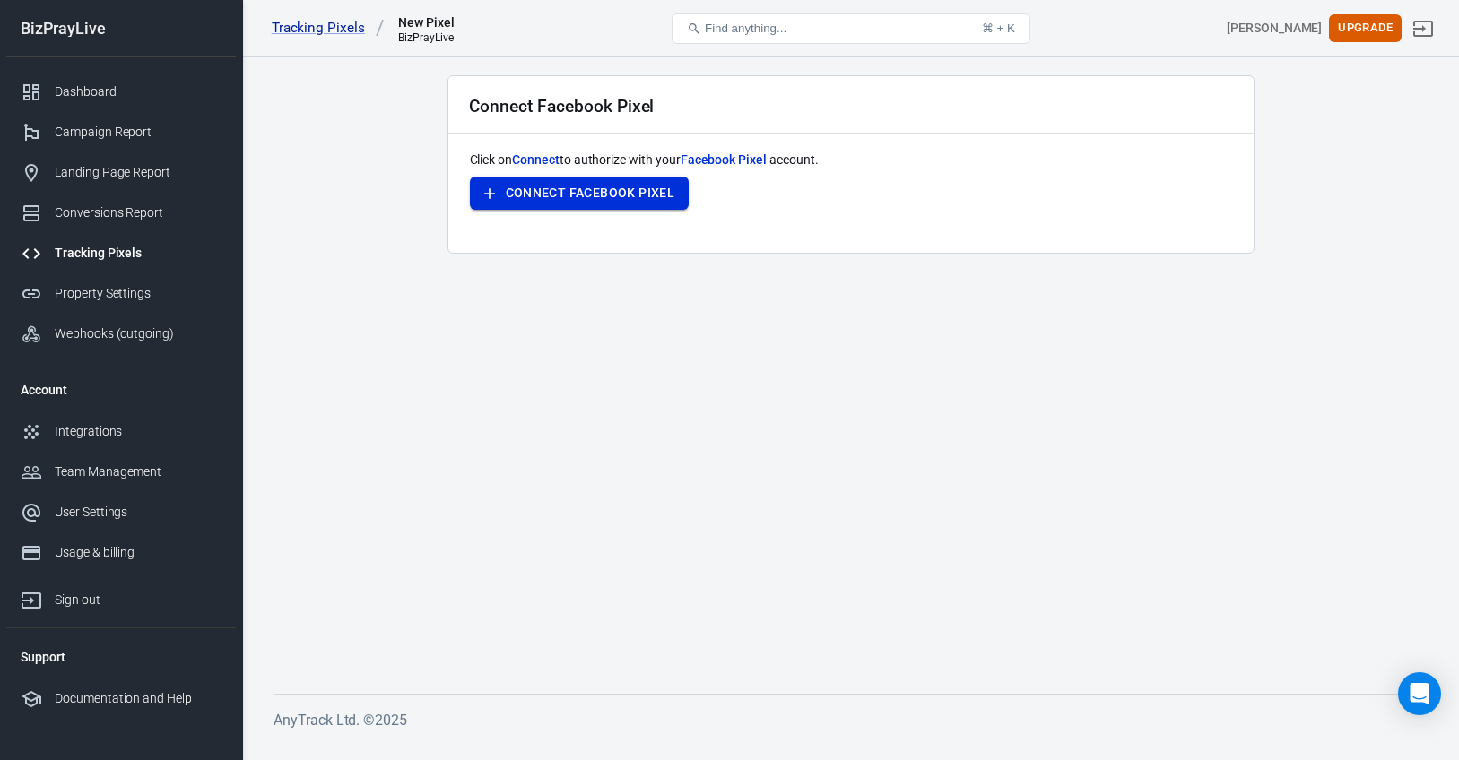
click at [612, 192] on button "Connect Facebook Pixel" at bounding box center [580, 193] width 220 height 33
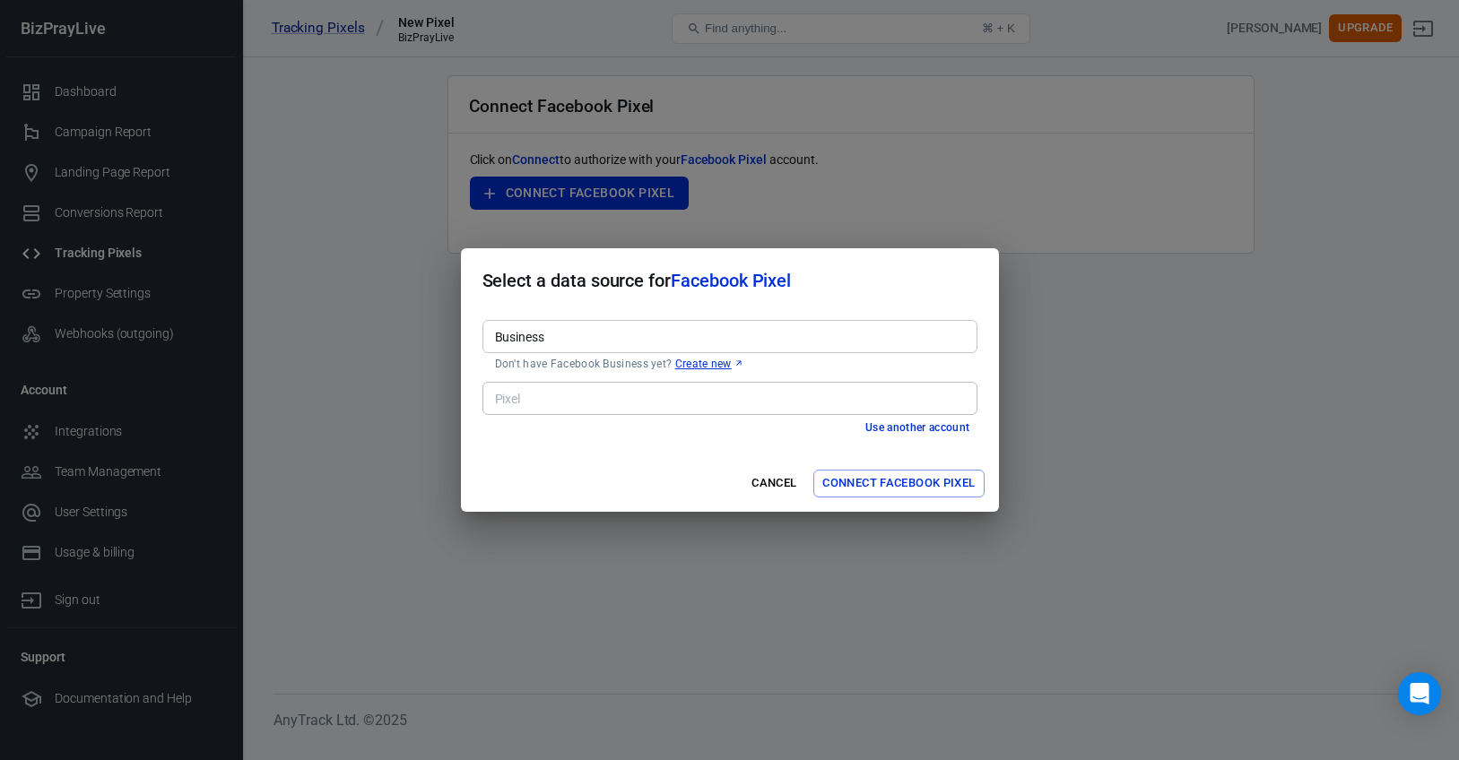
click at [604, 338] on input "Business" at bounding box center [728, 336] width 481 height 22
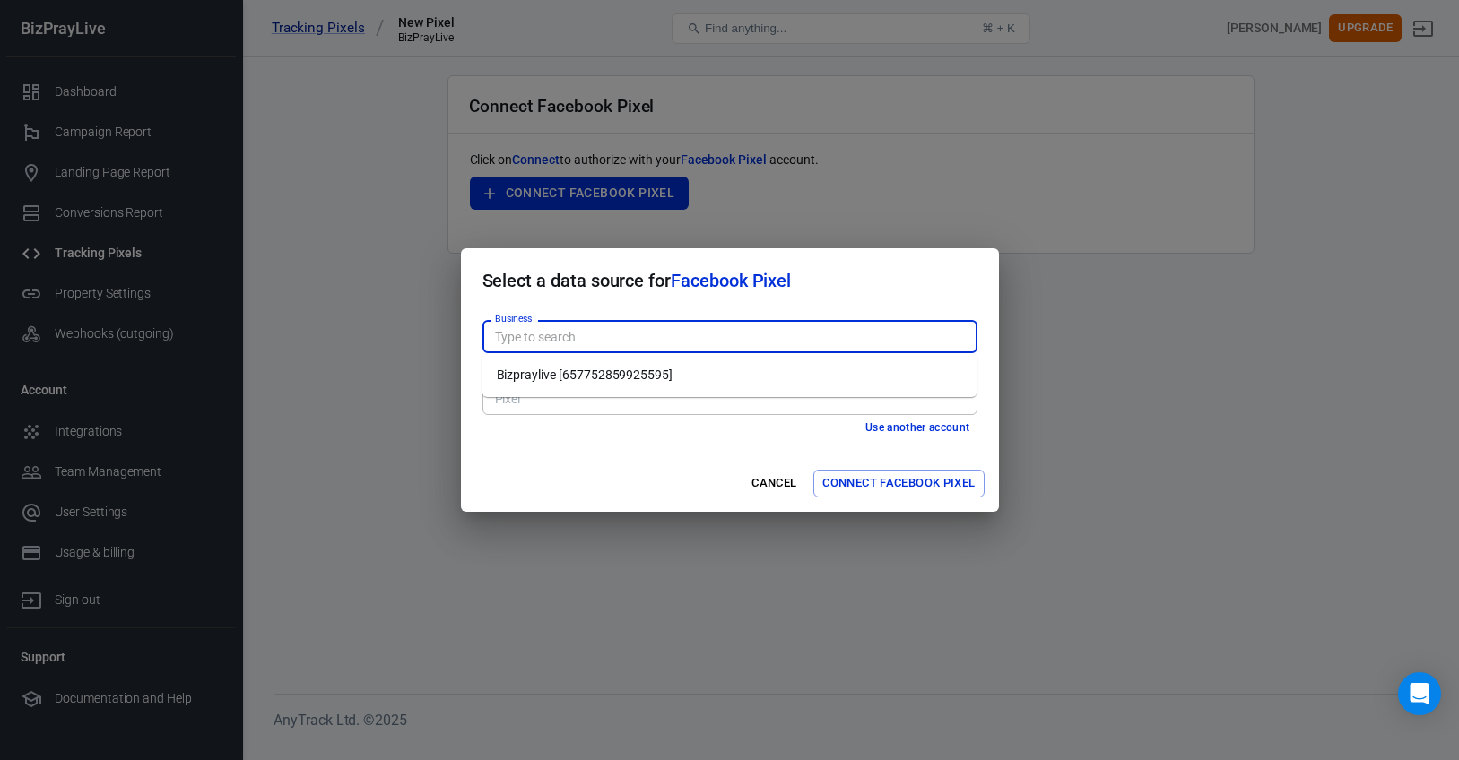
click at [612, 373] on li "Bizpraylive [657752859925595]" at bounding box center [729, 375] width 495 height 30
type input "Bizpraylive [657752859925595]"
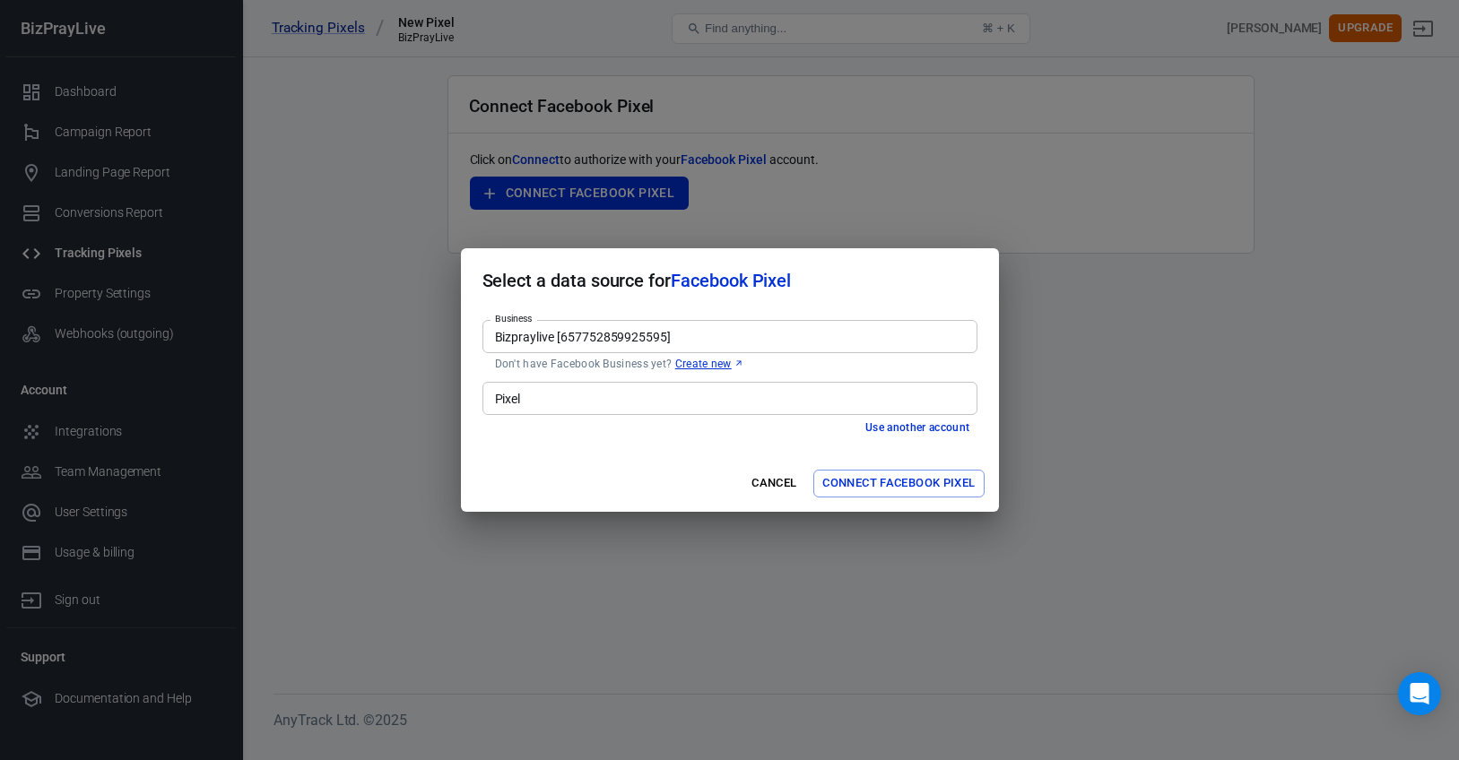
click at [593, 396] on input "Pixel" at bounding box center [728, 398] width 481 height 22
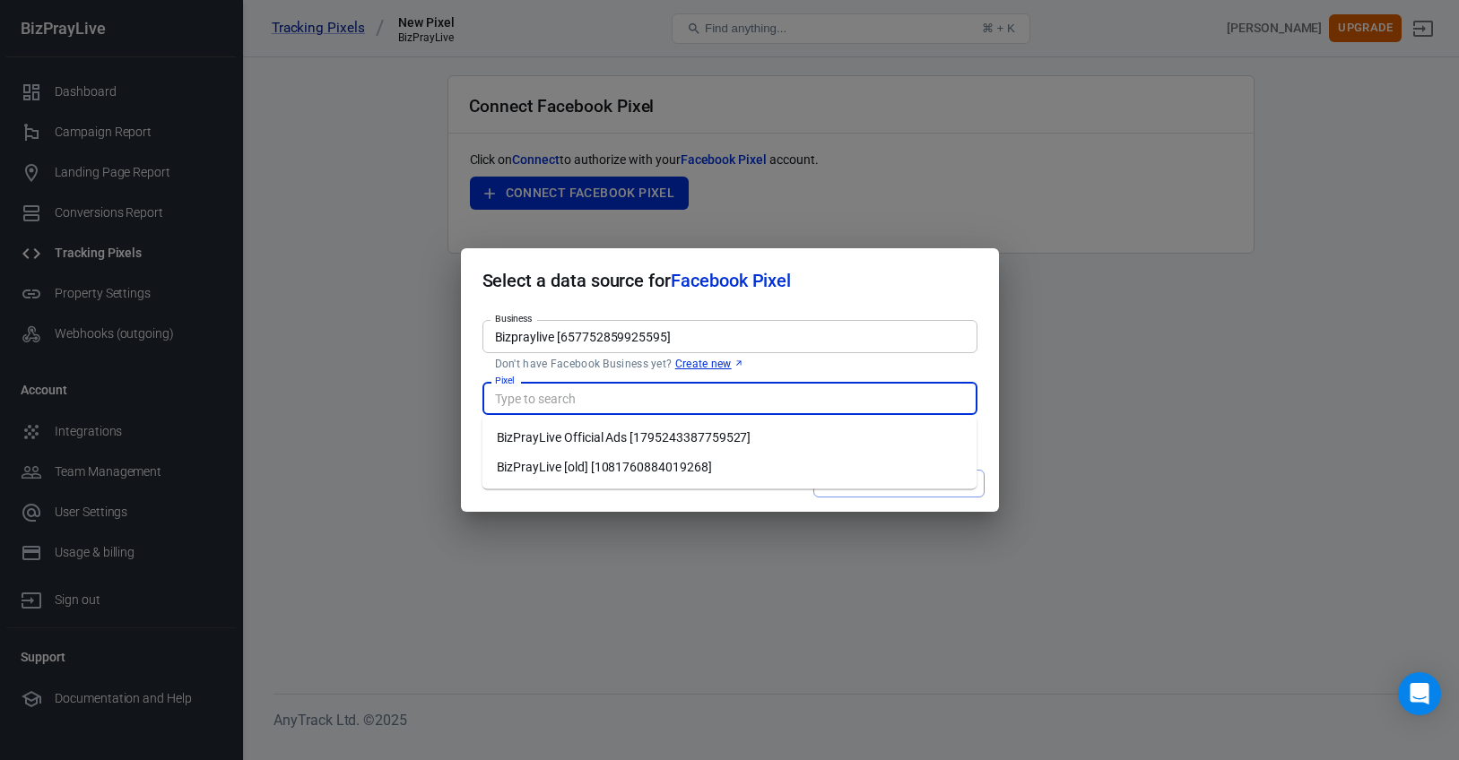
click at [603, 433] on li "BizPrayLive Official Ads [1795243387759527]" at bounding box center [729, 438] width 495 height 30
type input "BizPrayLive Official Ads [1795243387759527]"
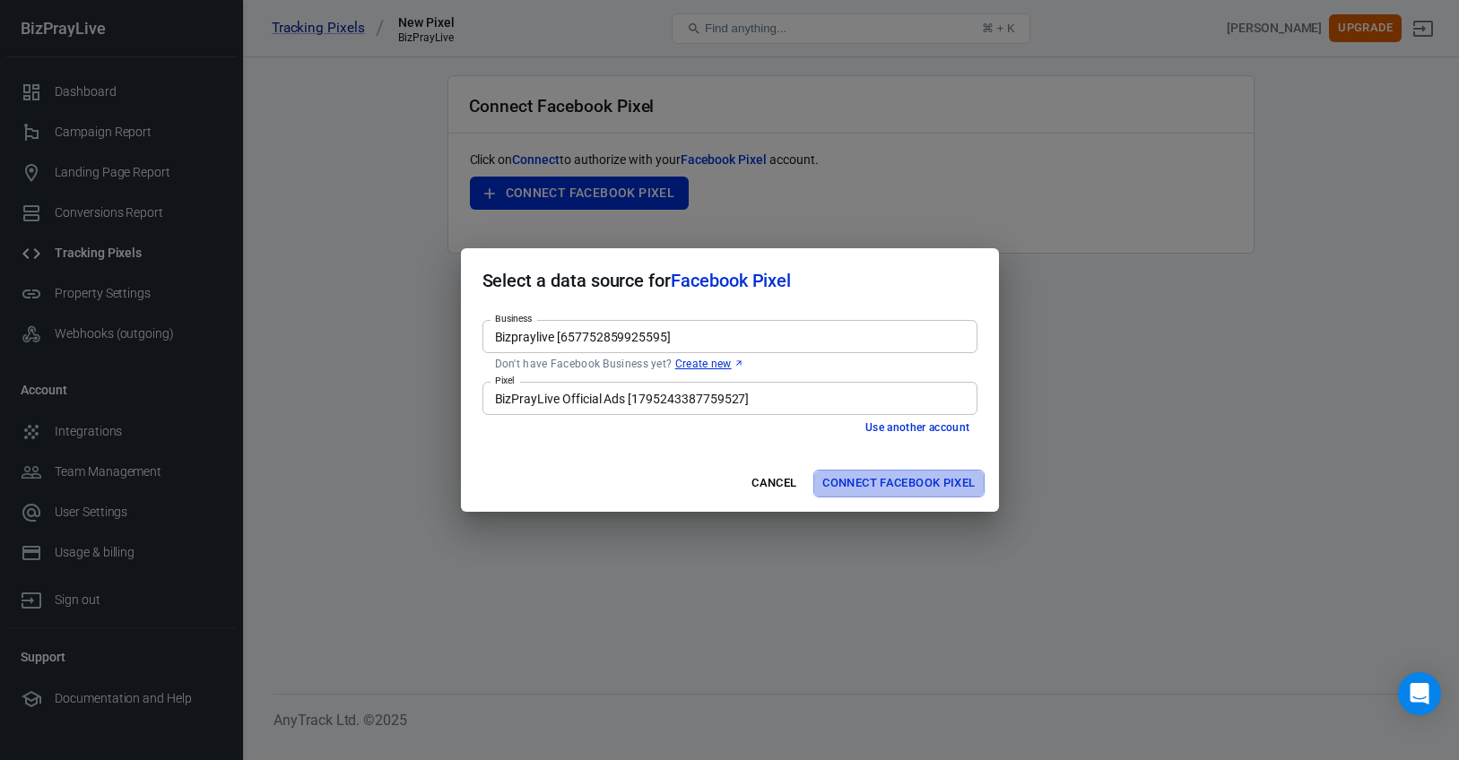
click at [865, 483] on button "Connect Facebook Pixel" at bounding box center [898, 484] width 170 height 28
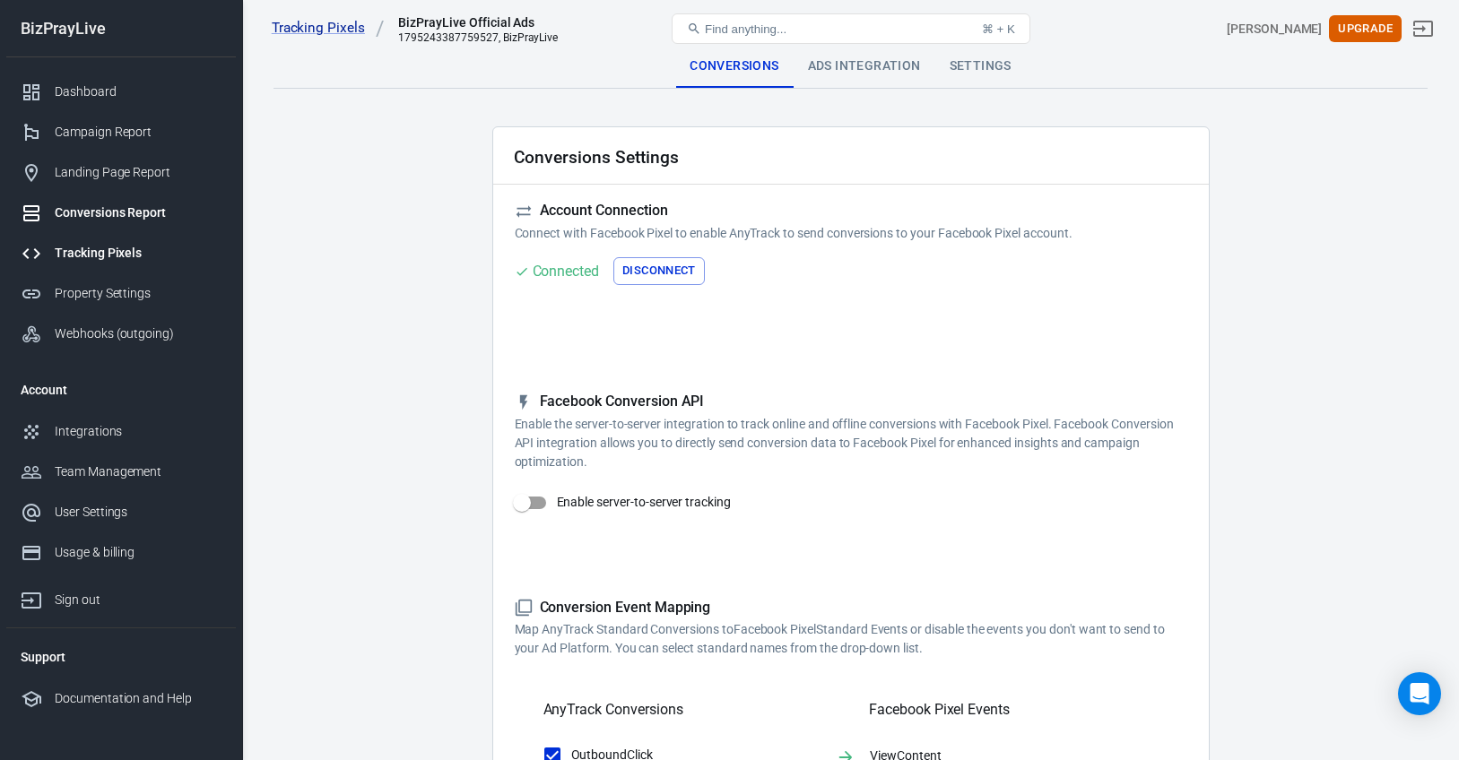
click at [112, 213] on div "Conversions Report" at bounding box center [138, 213] width 167 height 19
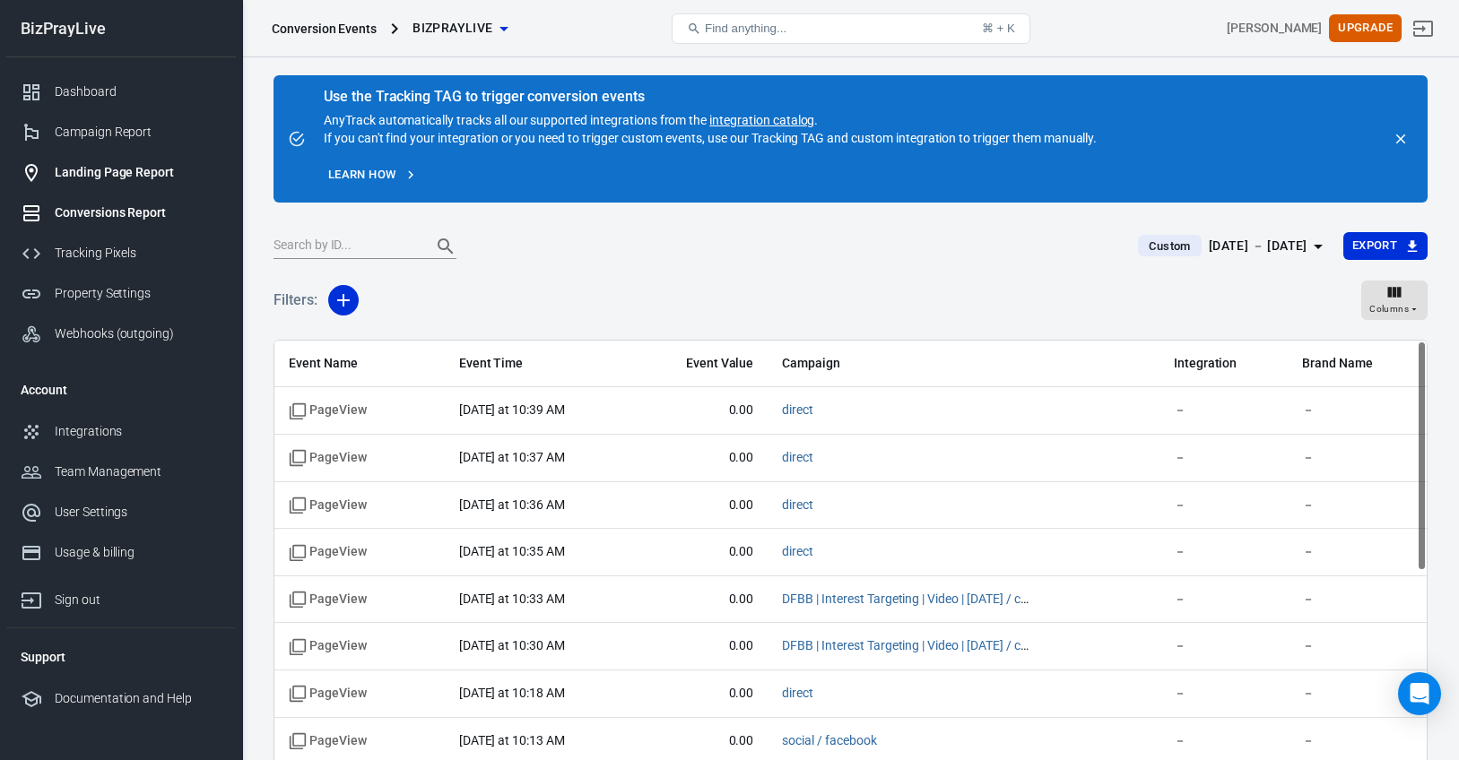
click at [120, 183] on link "Landing Page Report" at bounding box center [121, 172] width 230 height 40
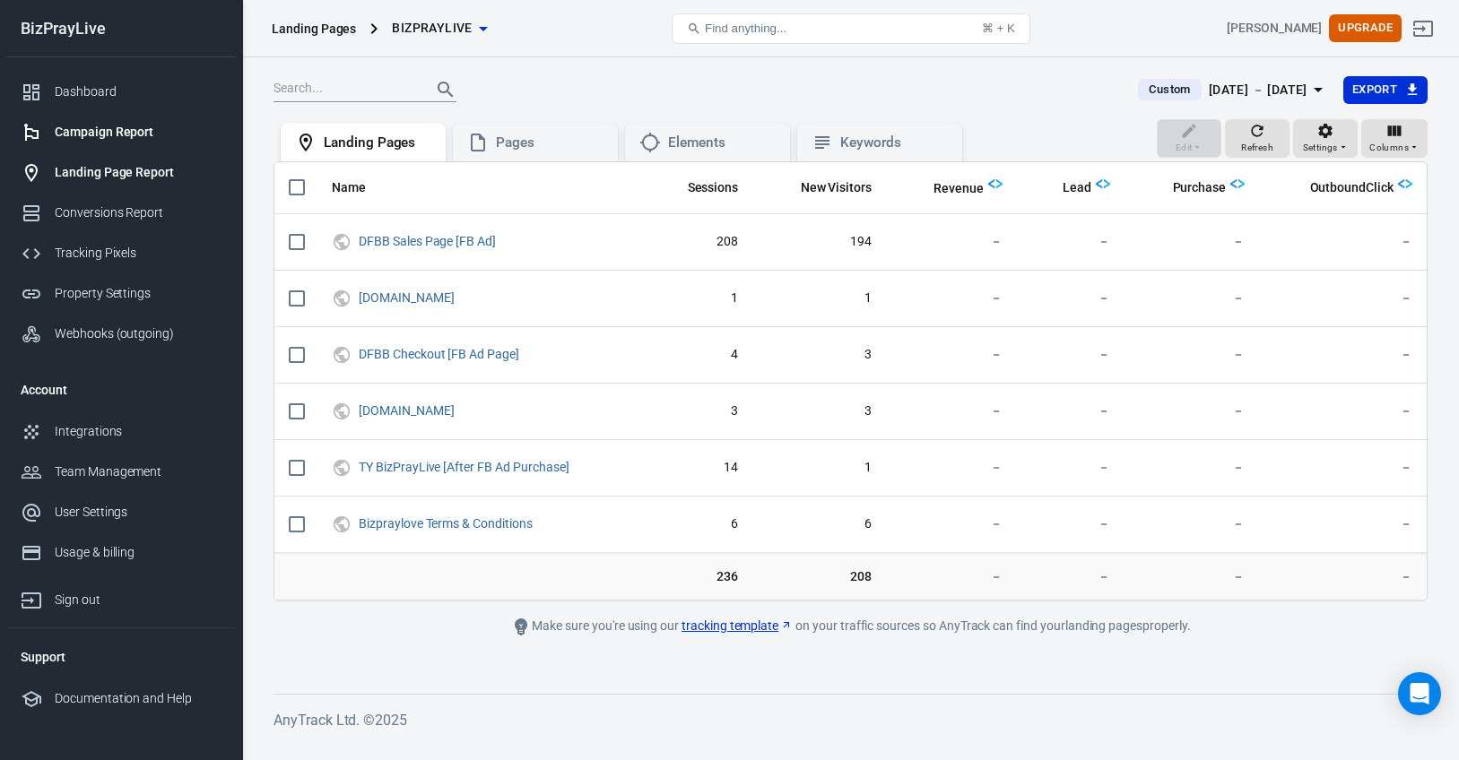
click at [101, 141] on div "Campaign Report" at bounding box center [138, 132] width 167 height 19
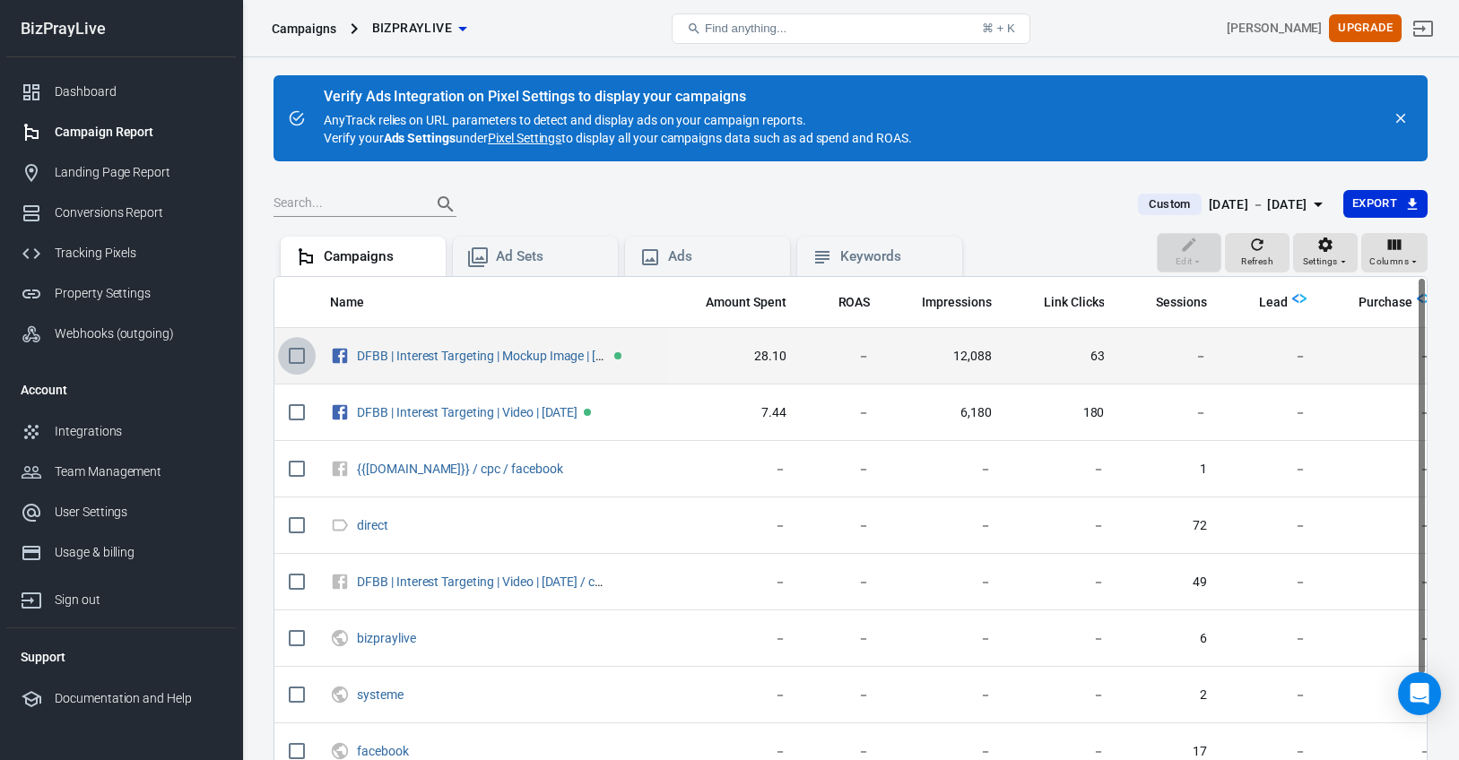
click at [291, 357] on input "scrollable content" at bounding box center [297, 356] width 38 height 38
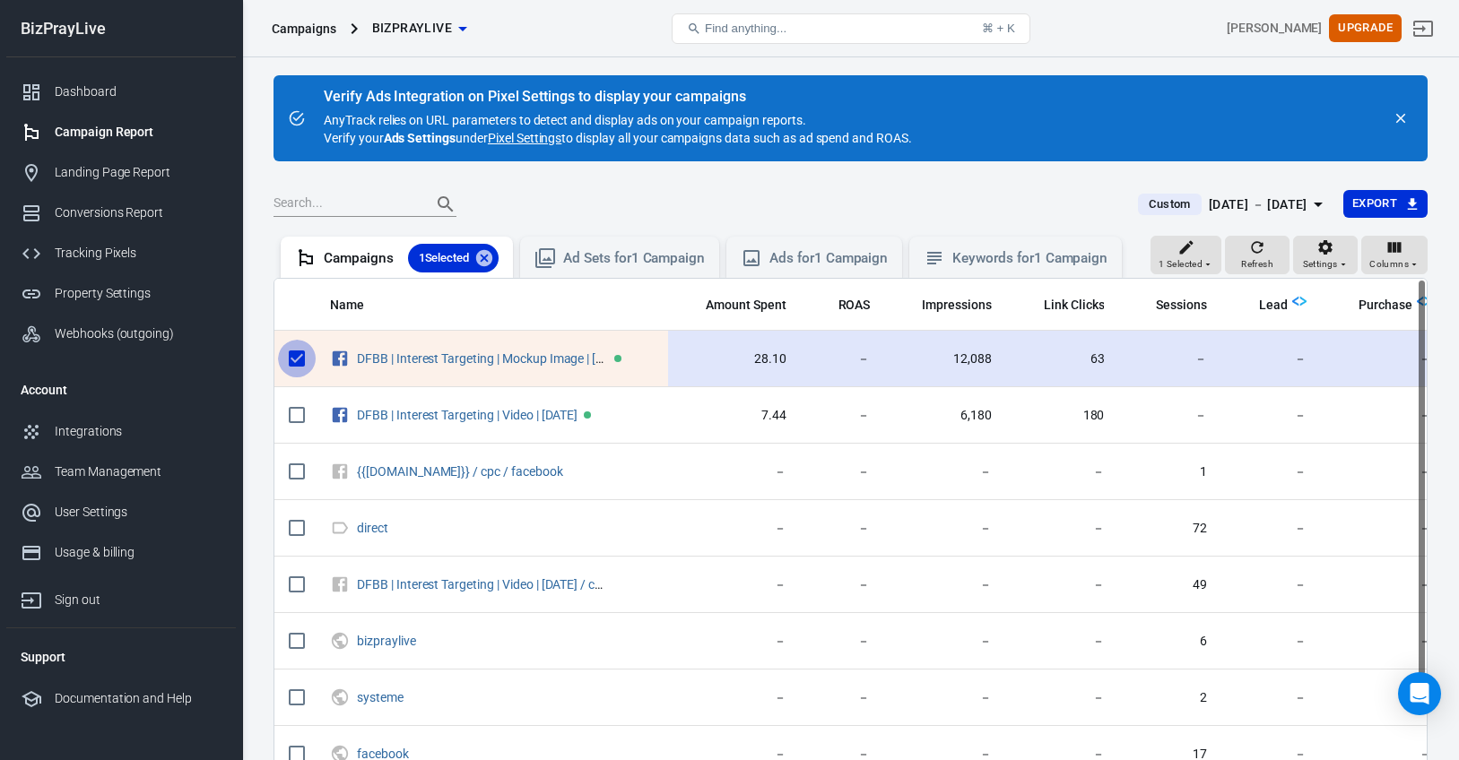
click at [291, 357] on input "scrollable content" at bounding box center [297, 359] width 38 height 38
checkbox input "false"
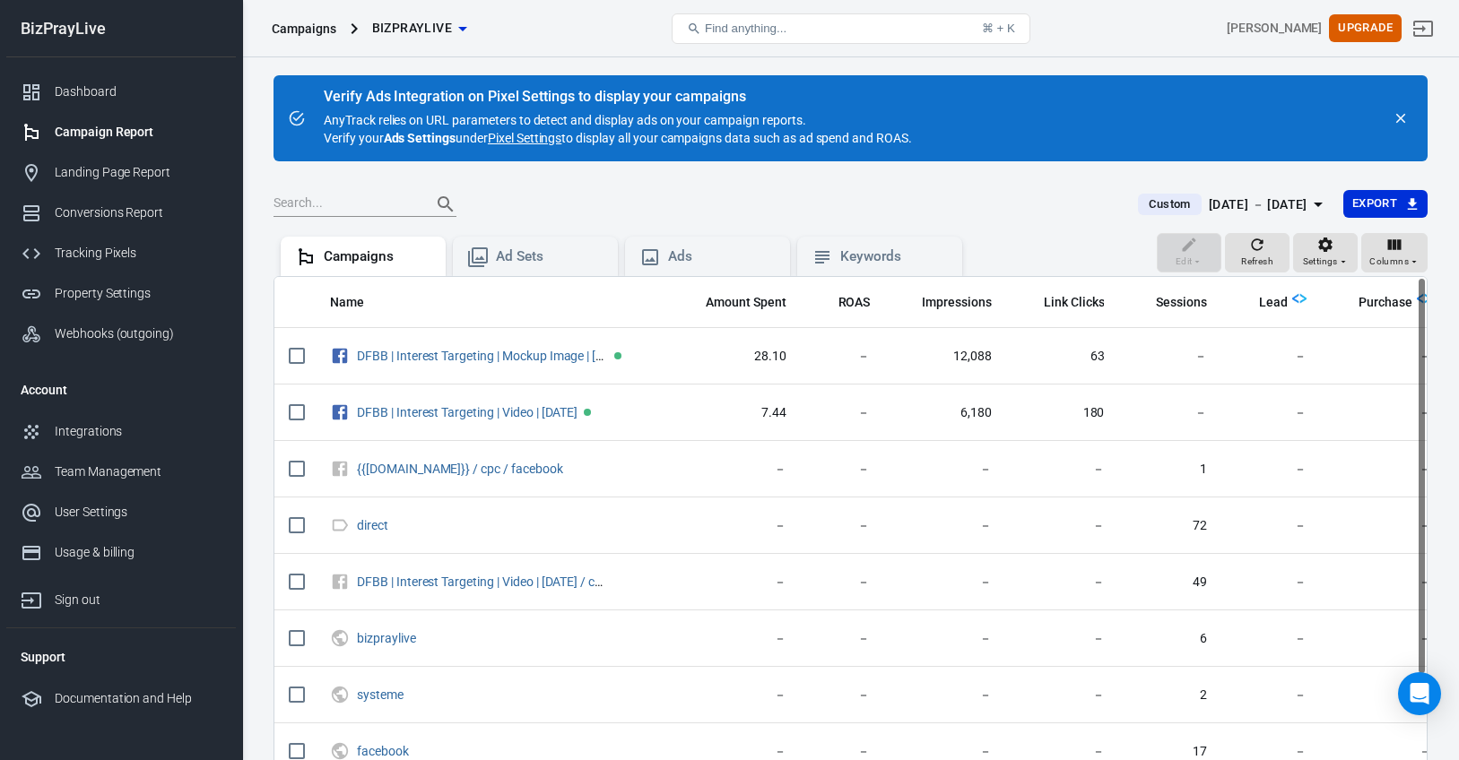
click at [527, 134] on link "Pixel Settings" at bounding box center [525, 138] width 74 height 18
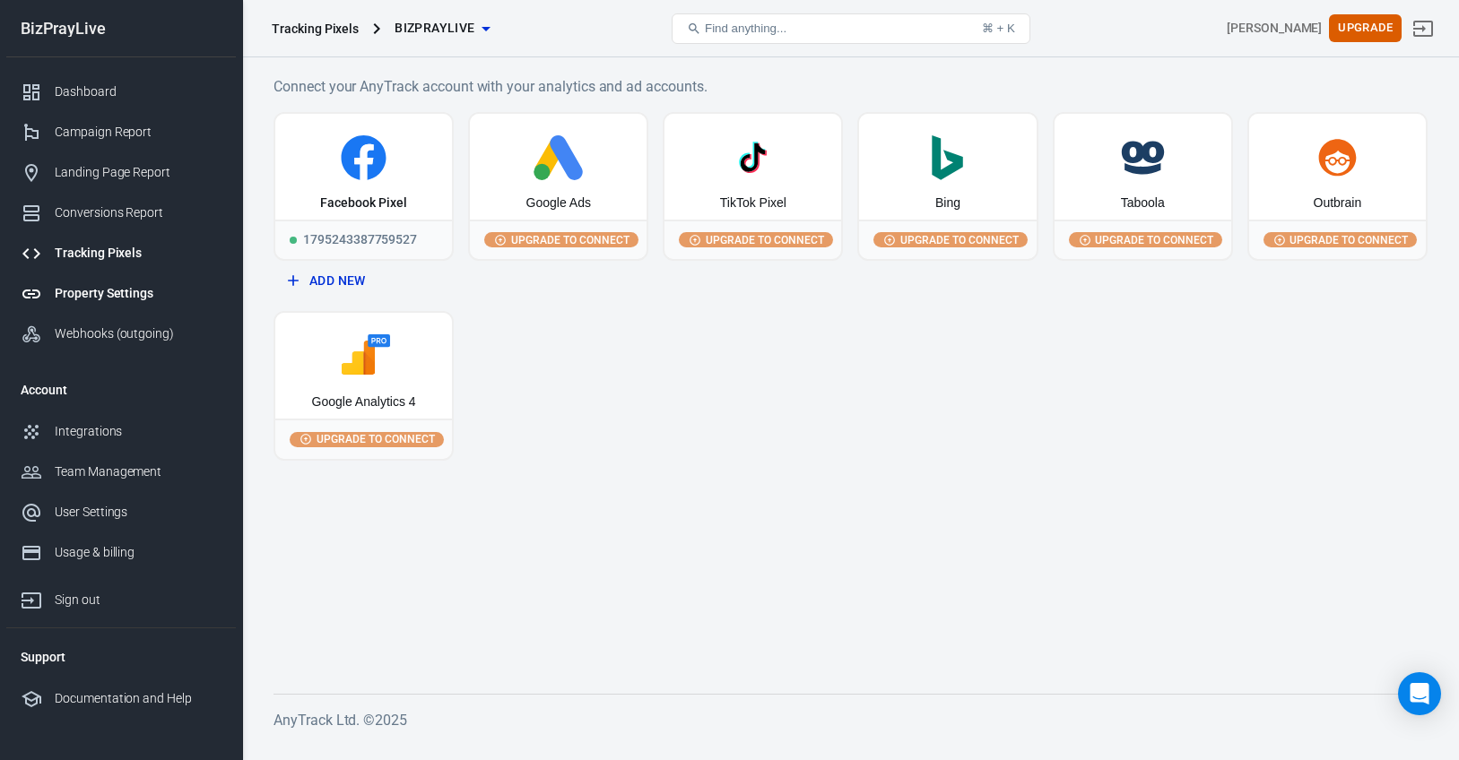
click at [112, 285] on div "Property Settings" at bounding box center [138, 293] width 167 height 19
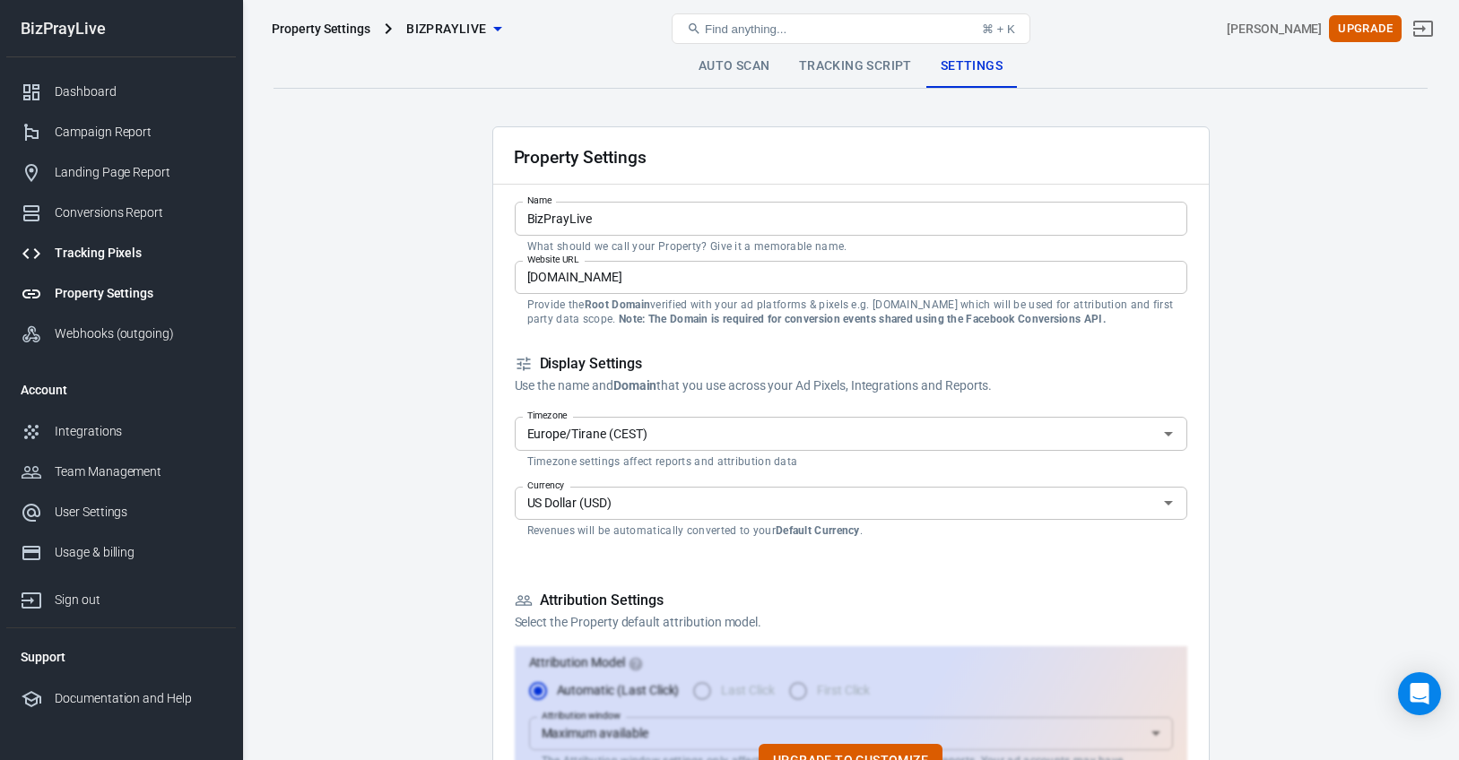
click at [111, 255] on div "Tracking Pixels" at bounding box center [138, 253] width 167 height 19
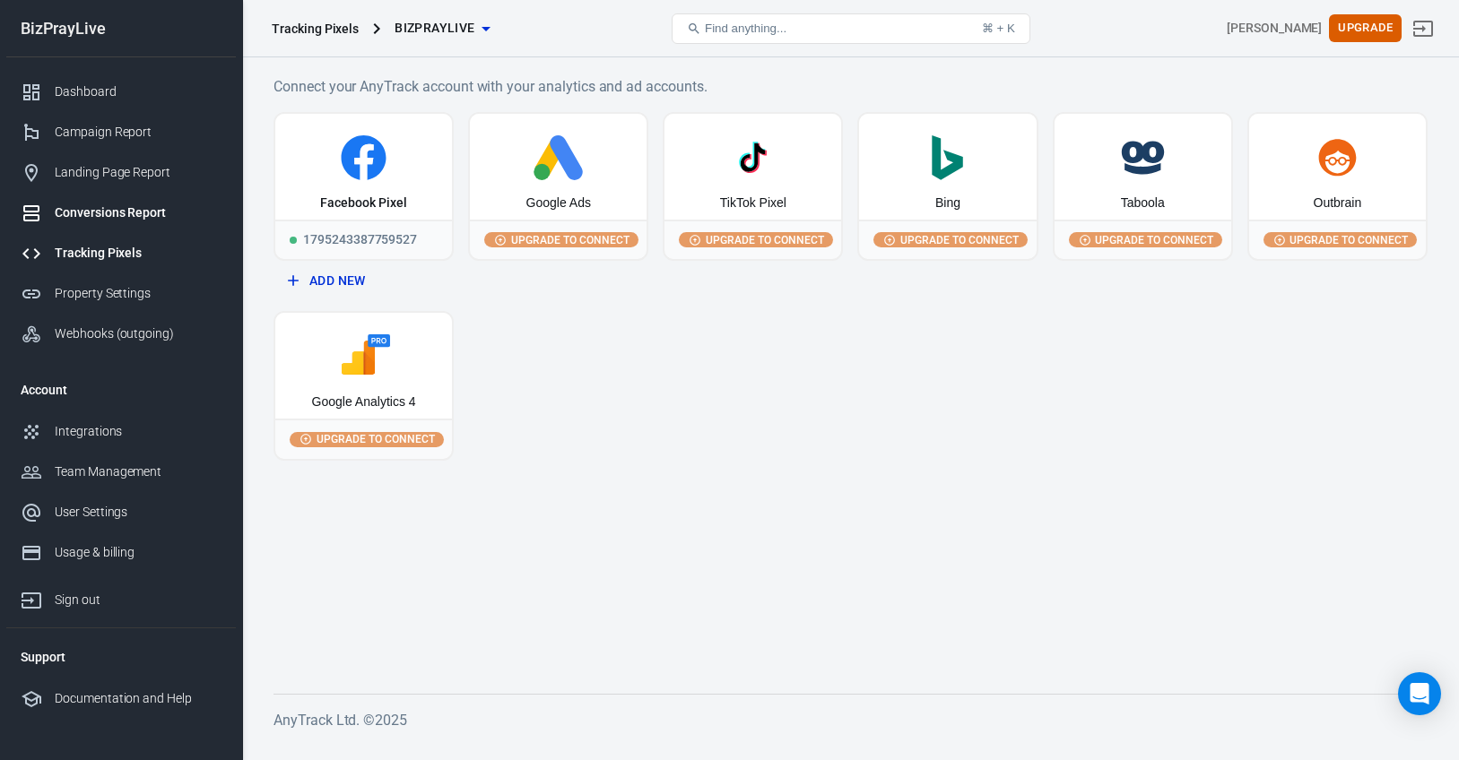
click at [105, 211] on div "Conversions Report" at bounding box center [138, 213] width 167 height 19
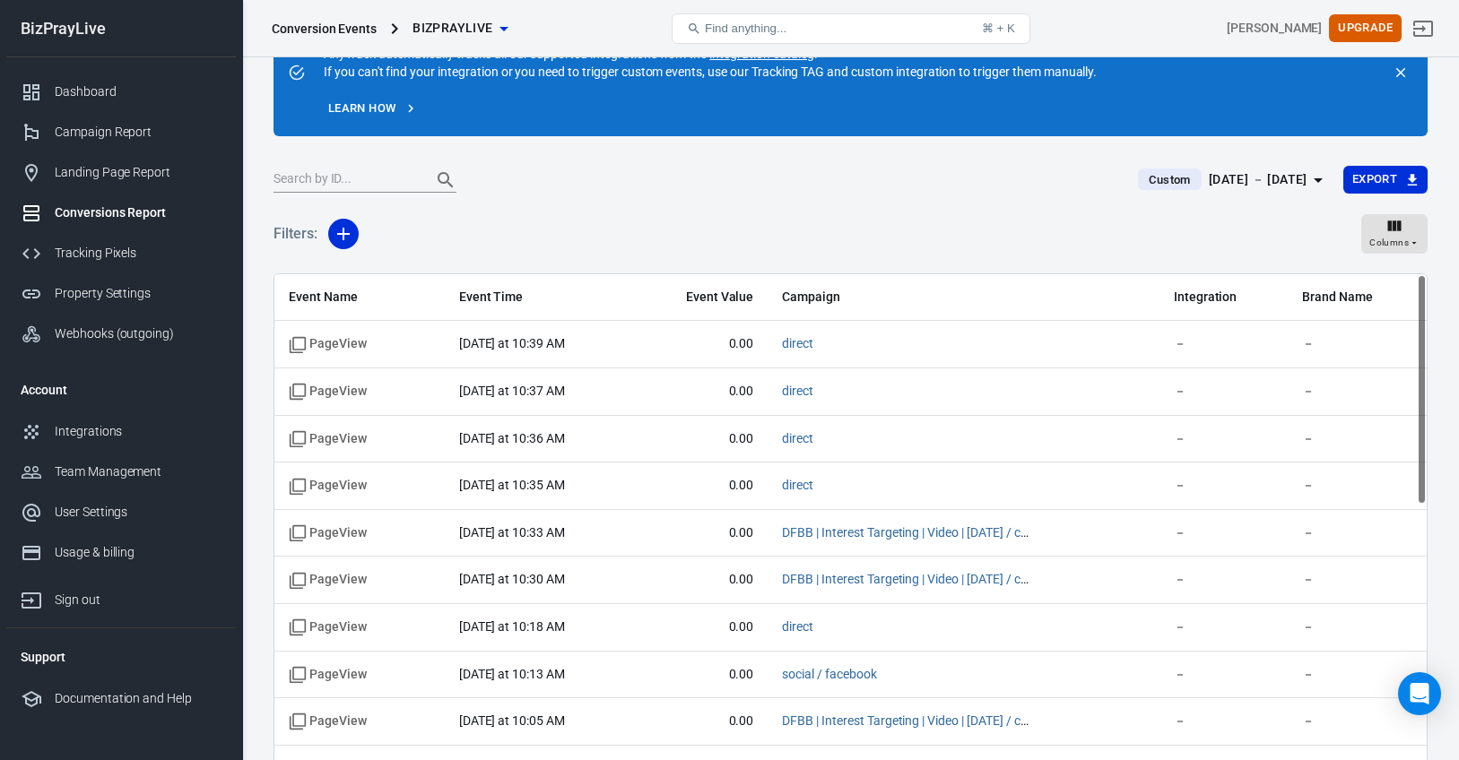
scroll to position [70, 0]
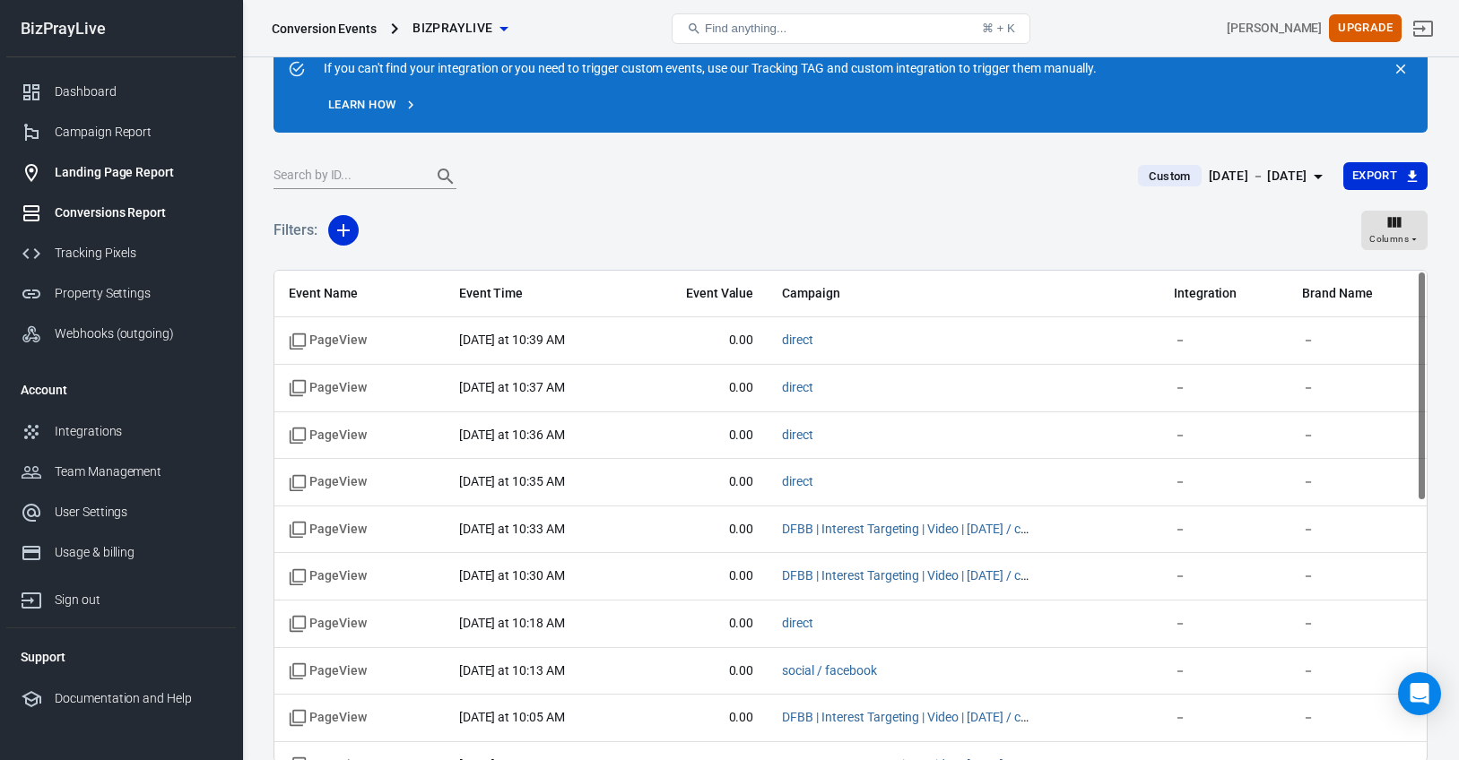
click at [112, 176] on div "Landing Page Report" at bounding box center [138, 172] width 167 height 19
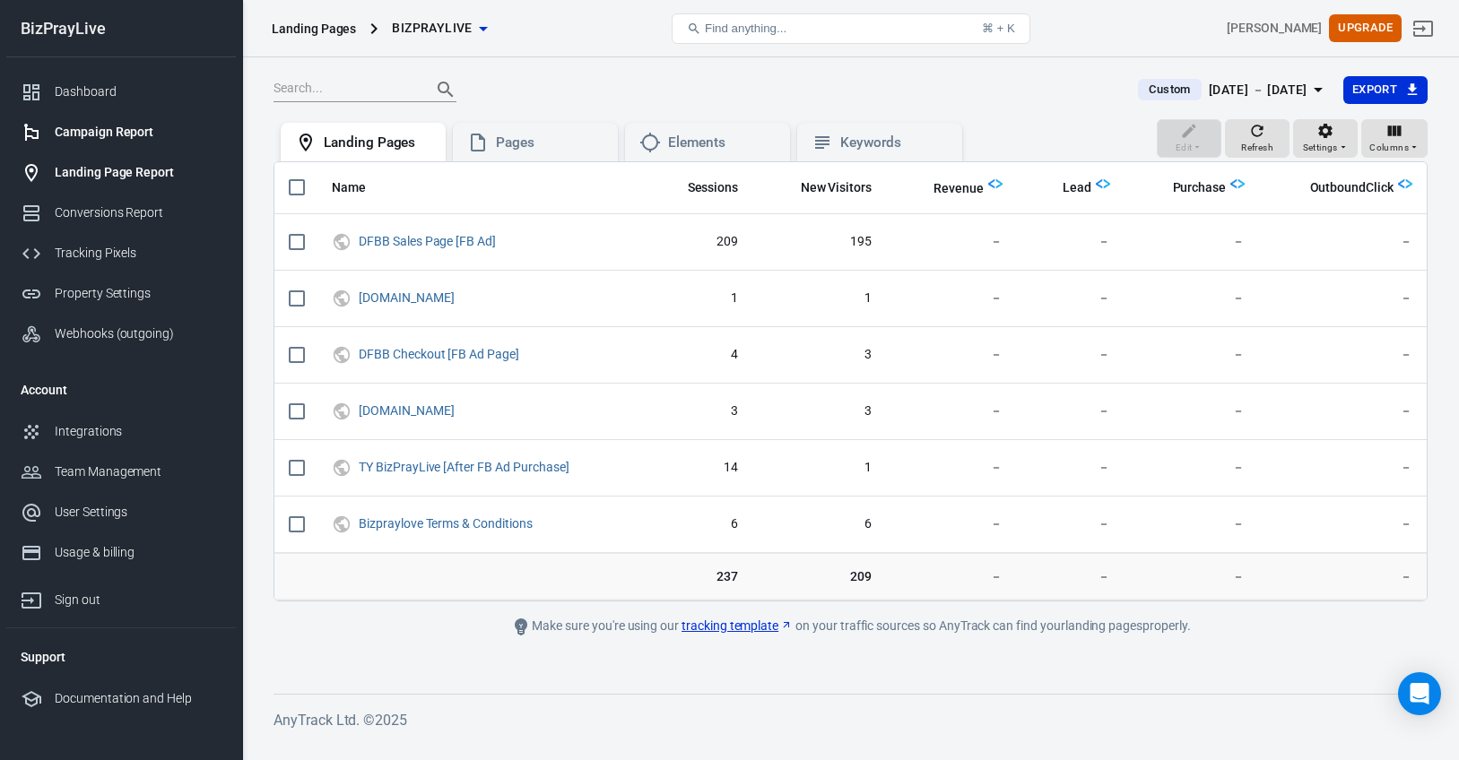
click at [121, 134] on div "Campaign Report" at bounding box center [138, 132] width 167 height 19
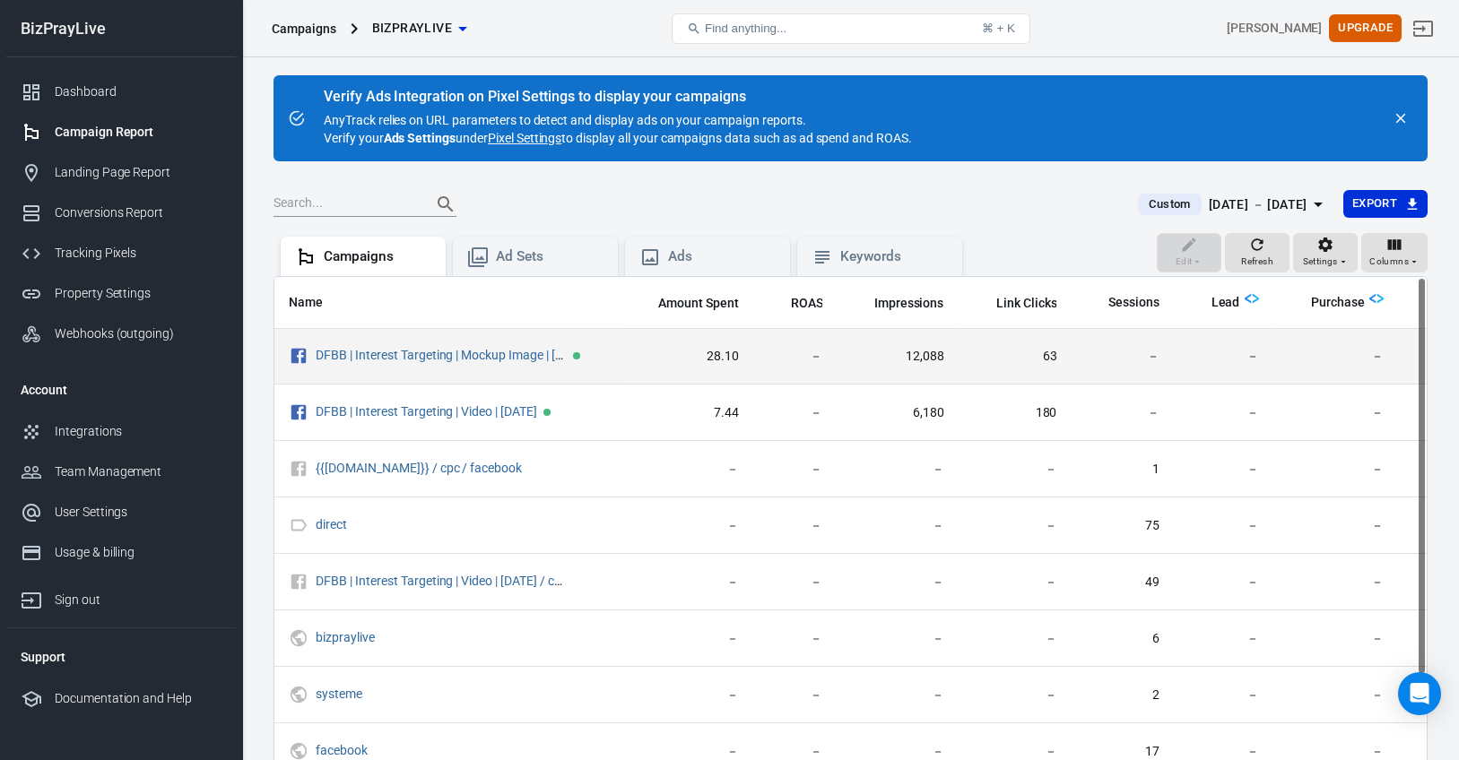
scroll to position [0, 40]
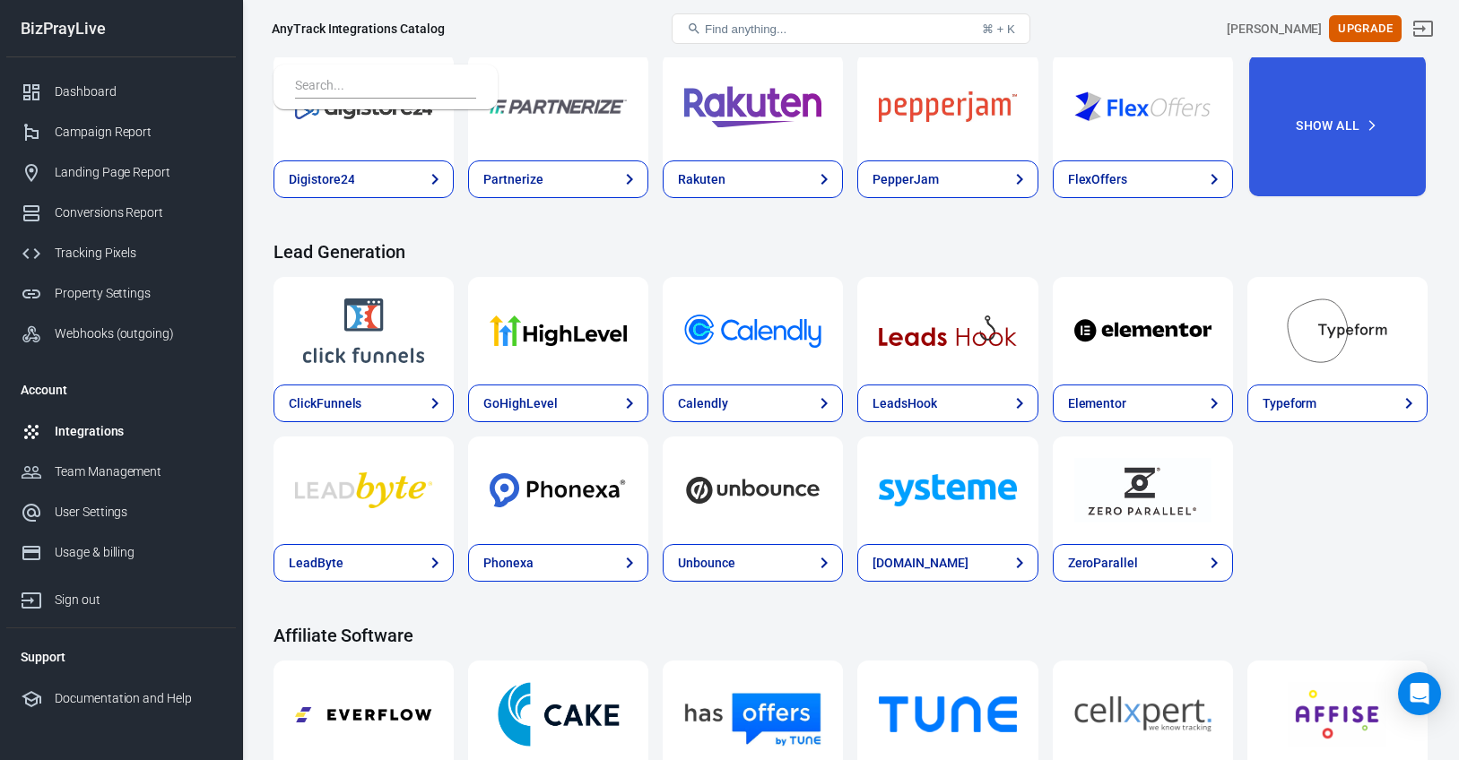
scroll to position [789, 0]
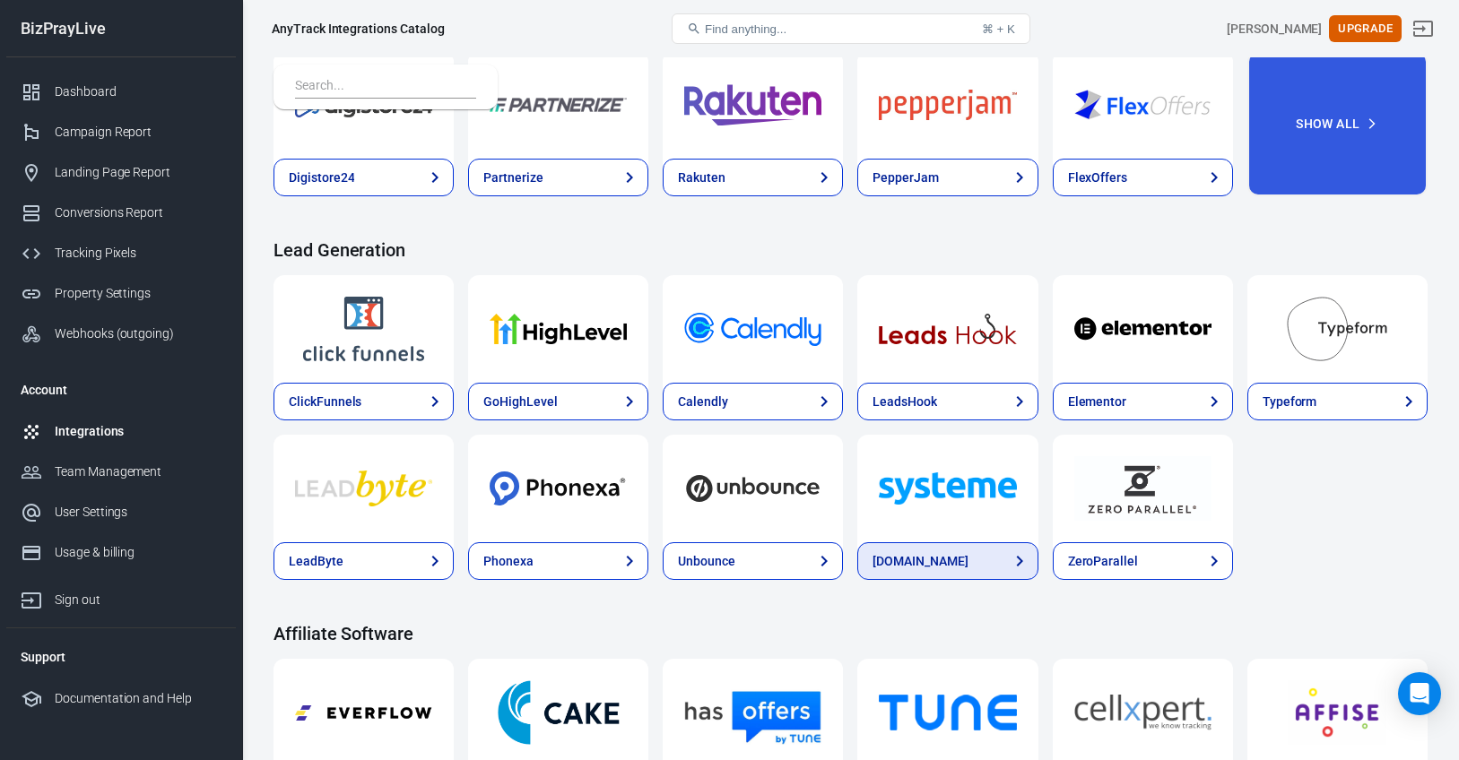
click at [923, 555] on div "[DOMAIN_NAME]" at bounding box center [919, 561] width 95 height 19
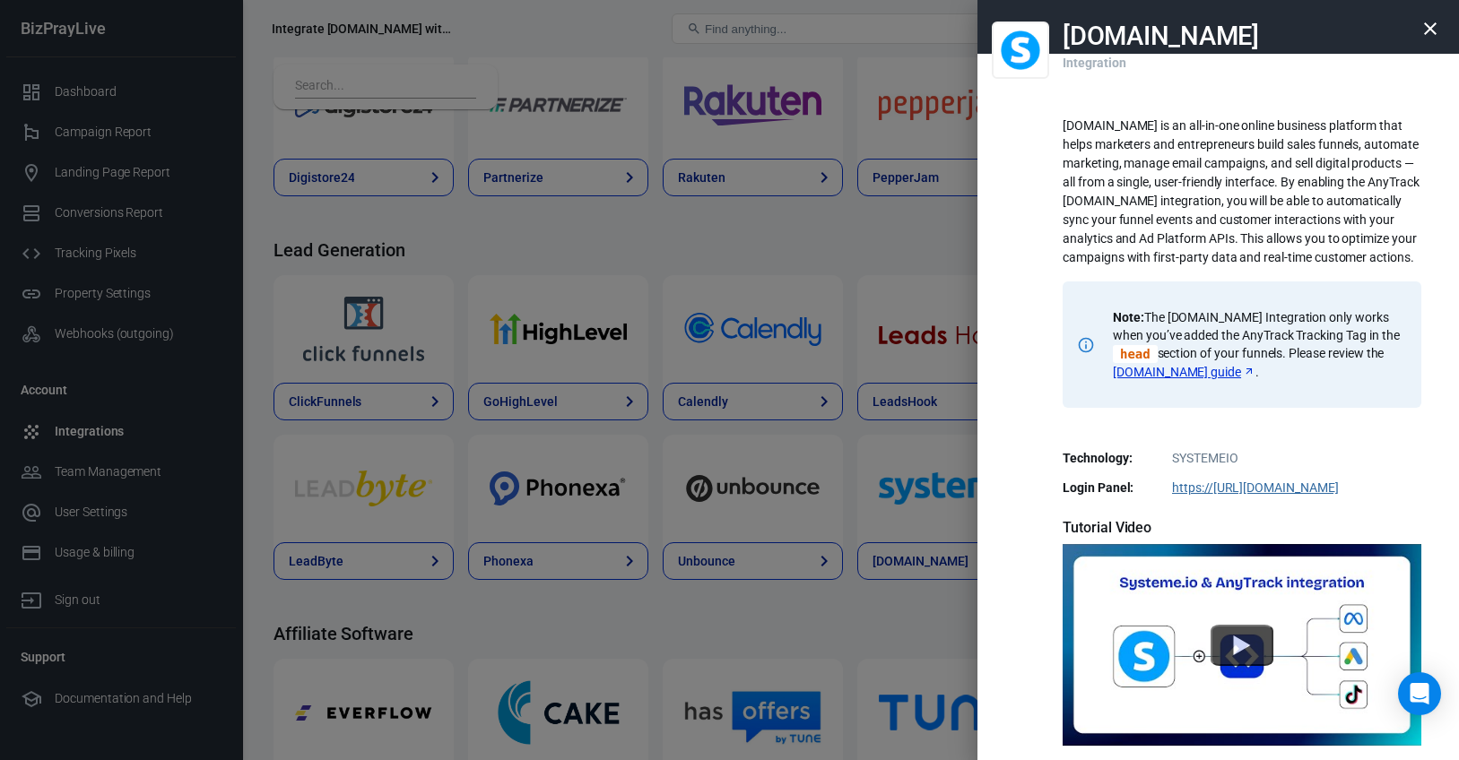
click at [1427, 27] on icon "button" at bounding box center [1430, 28] width 13 height 13
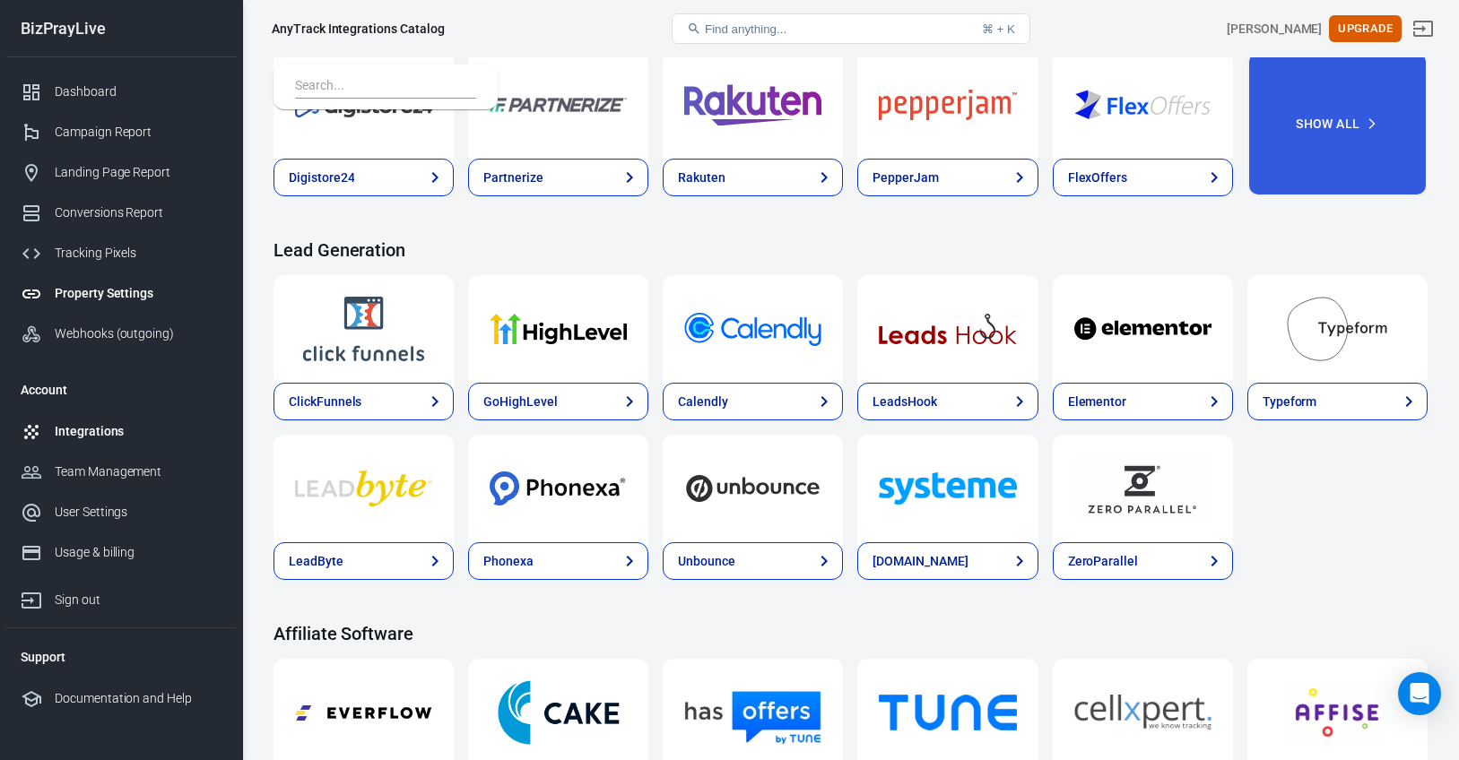
click at [130, 289] on div "Property Settings" at bounding box center [138, 293] width 167 height 19
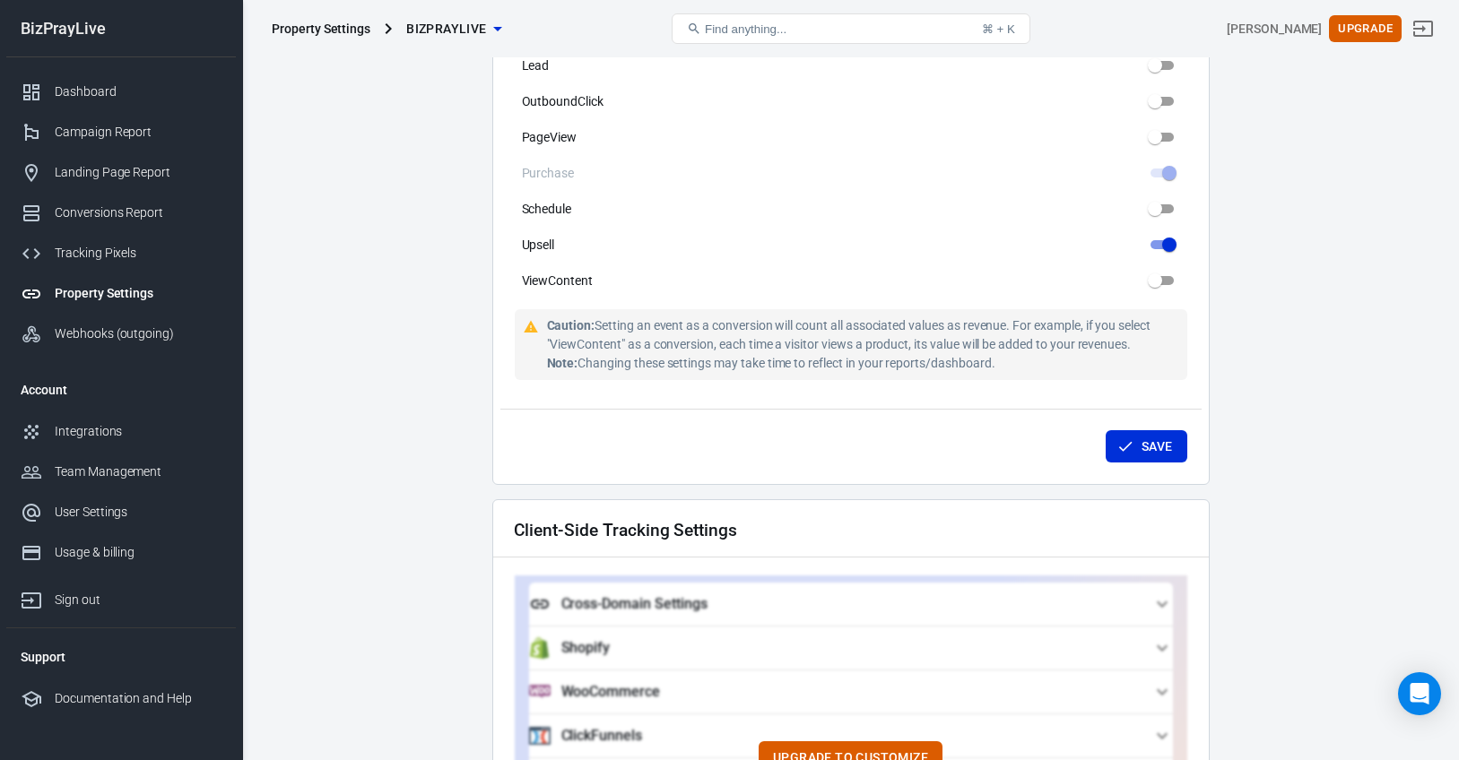
scroll to position [1152, 0]
